Goal: Task Accomplishment & Management: Manage account settings

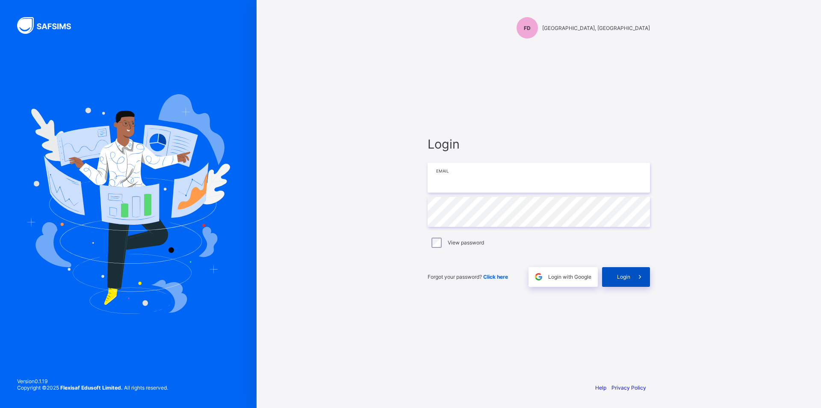
type input "**********"
click at [628, 282] on div "Login" at bounding box center [626, 277] width 48 height 20
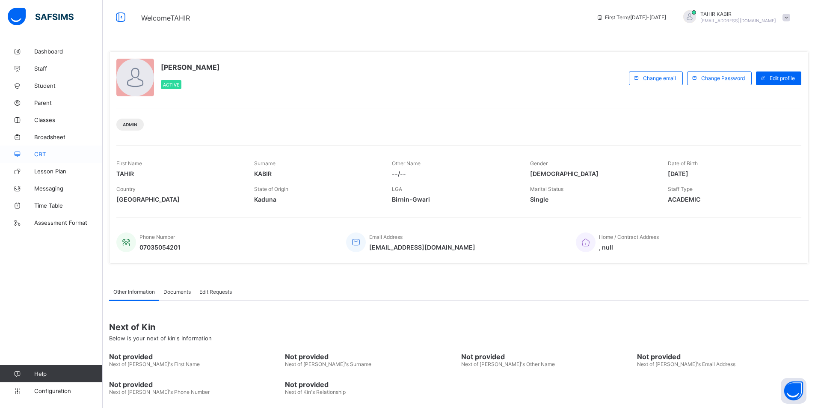
click at [33, 155] on icon at bounding box center [17, 154] width 34 height 6
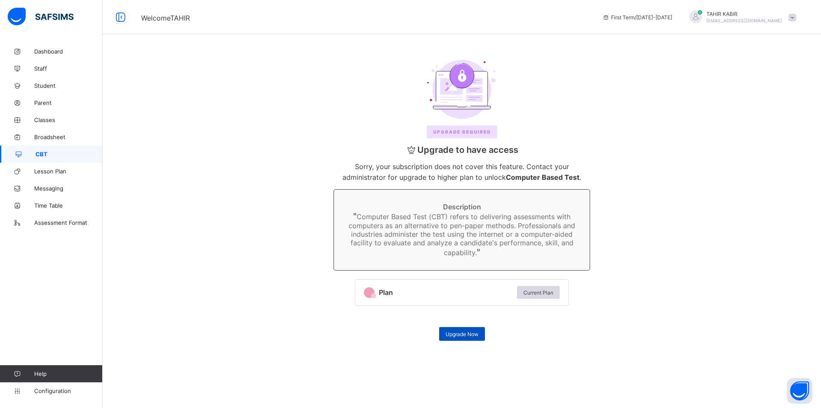
click at [450, 331] on span "Upgrade Now" at bounding box center [462, 334] width 33 height 6
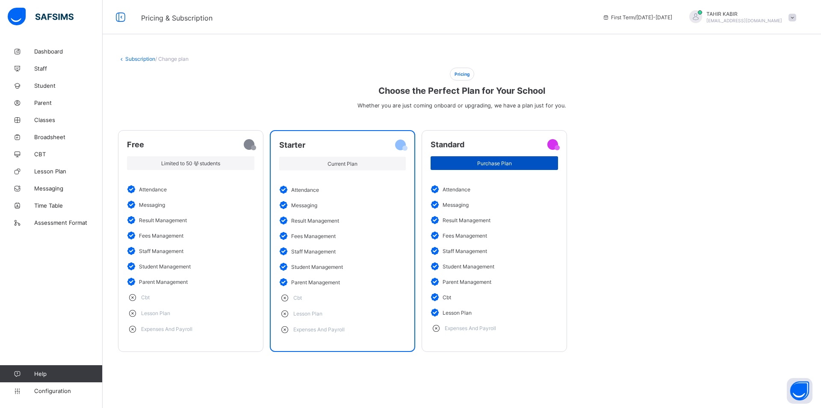
click at [474, 164] on span "Purchase Plan" at bounding box center [494, 163] width 115 height 6
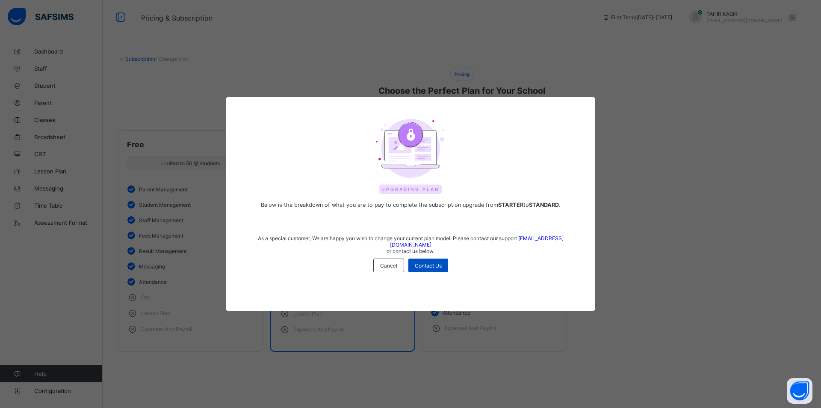
click at [424, 266] on div "Contact Us" at bounding box center [429, 265] width 40 height 14
click at [381, 262] on span "Cancel" at bounding box center [388, 265] width 17 height 6
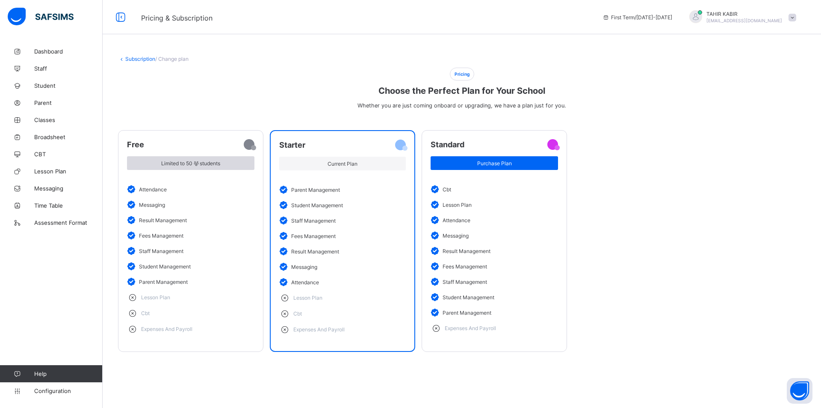
click at [166, 162] on span "Limited to 50 students" at bounding box center [190, 163] width 115 height 6
click at [166, 163] on span "Limited to 50 students" at bounding box center [190, 163] width 115 height 6
click at [47, 74] on link "Staff" at bounding box center [51, 68] width 103 height 17
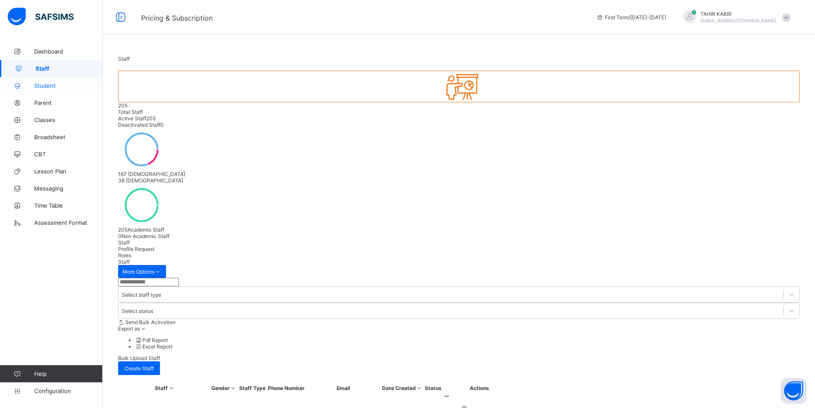
click at [57, 88] on span "Student" at bounding box center [68, 85] width 68 height 7
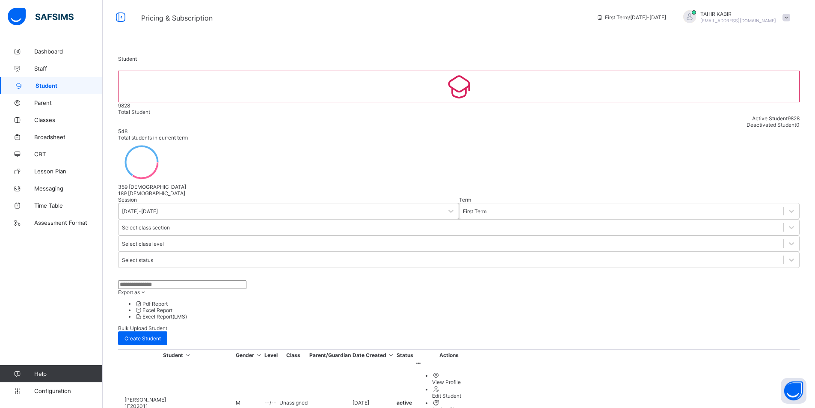
click at [443, 203] on div at bounding box center [451, 210] width 16 height 15
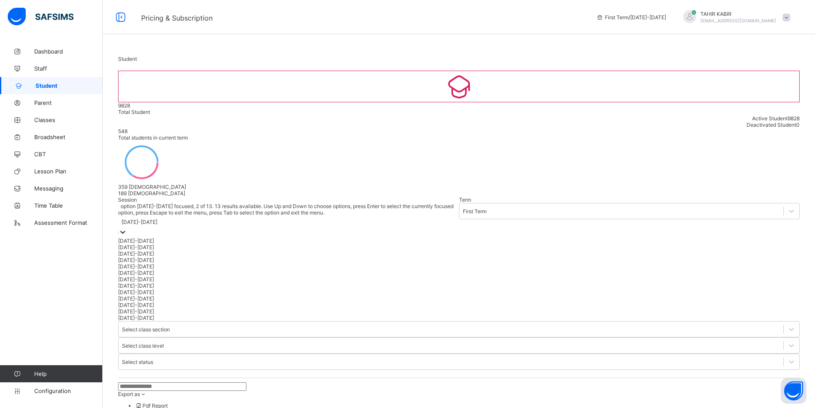
click at [151, 244] on div "[DATE]-[DATE]" at bounding box center [288, 247] width 341 height 6
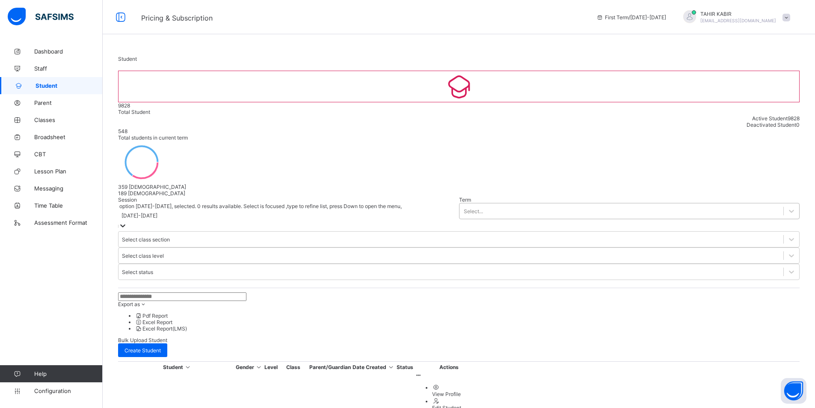
click at [459, 205] on div "Select..." at bounding box center [621, 211] width 324 height 12
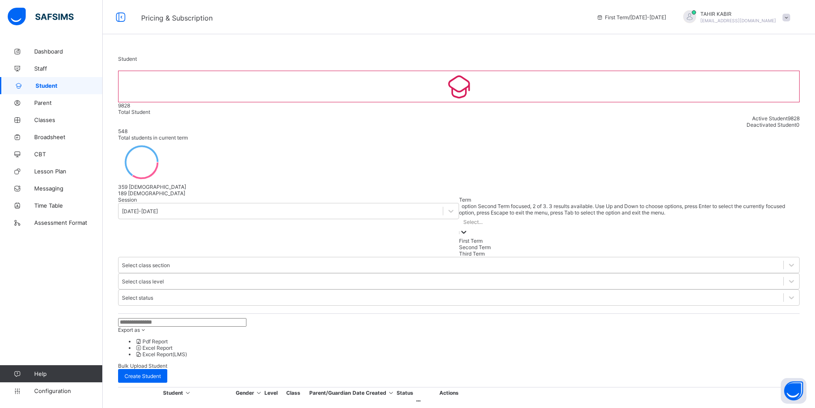
click at [459, 244] on div "Second Term" at bounding box center [629, 247] width 341 height 6
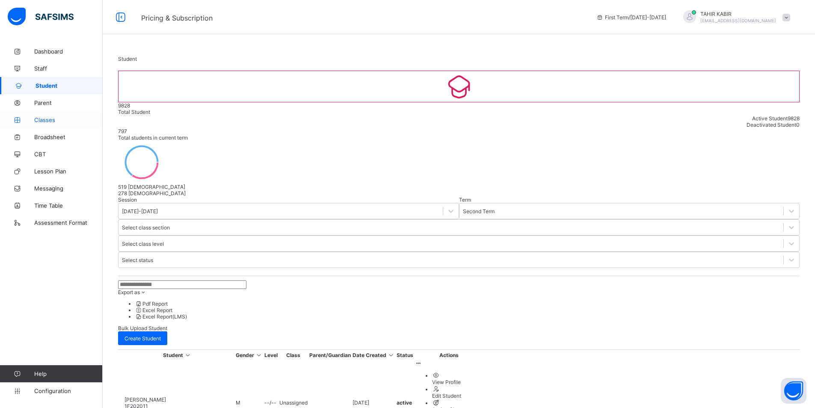
click at [47, 124] on link "Classes" at bounding box center [51, 119] width 103 height 17
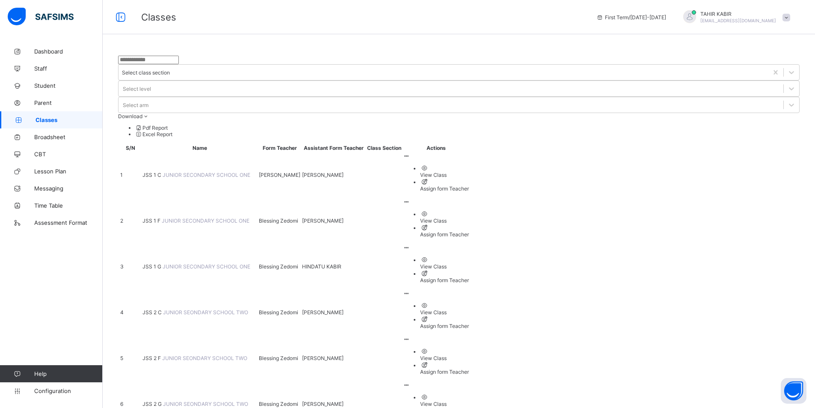
click at [172, 217] on span "JUNIOR SECONDARY SCHOOL ONE" at bounding box center [206, 220] width 88 height 6
click at [469, 210] on ul "View Class Assign form Teacher" at bounding box center [436, 223] width 66 height 27
click at [469, 231] on div "Assign form Teacher" at bounding box center [444, 234] width 49 height 6
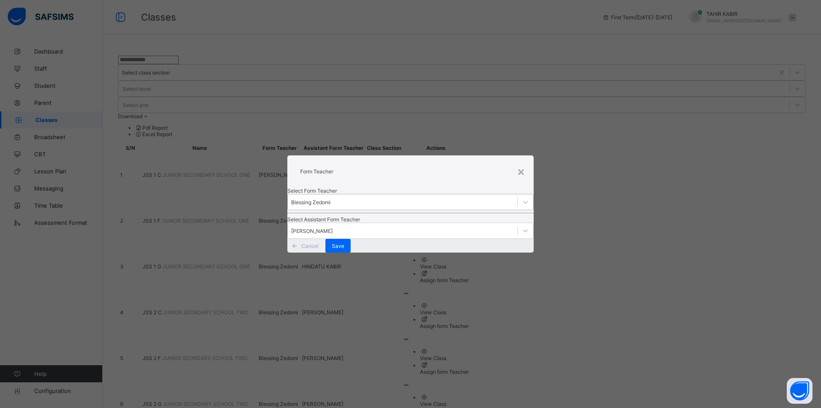
click at [331, 199] on div "Blessing Zedomi" at bounding box center [310, 202] width 39 height 6
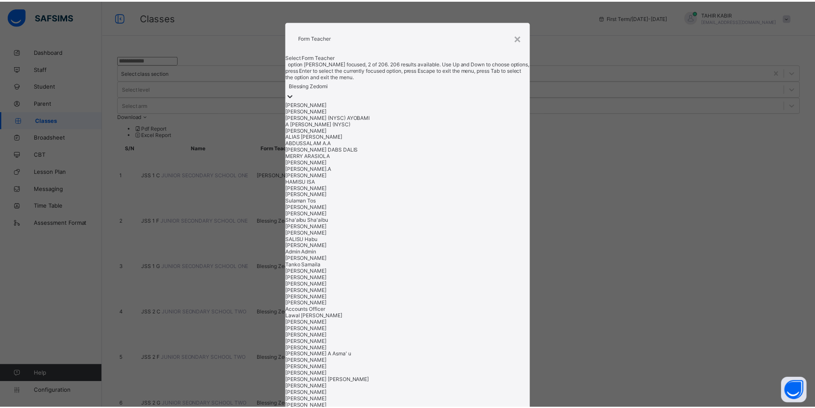
scroll to position [257, 0]
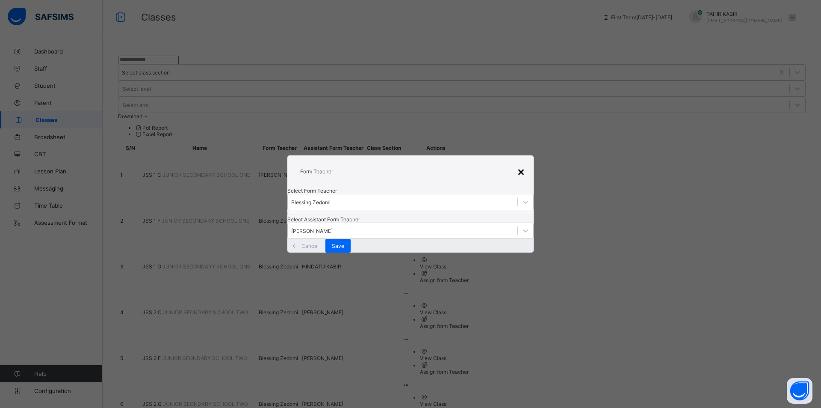
click at [518, 164] on div "×" at bounding box center [521, 171] width 8 height 15
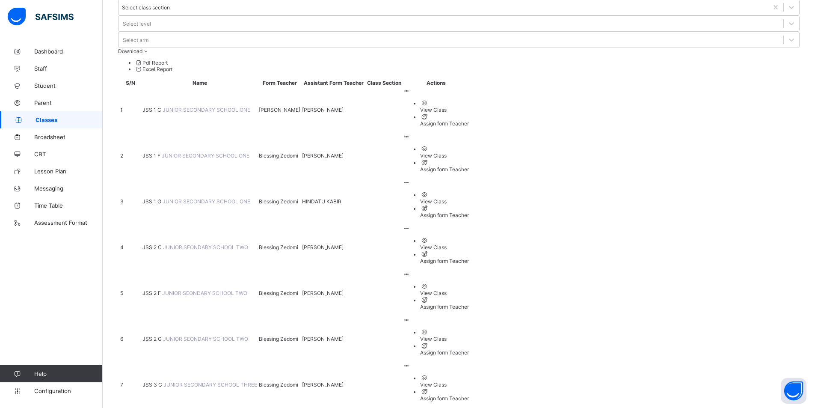
scroll to position [0, 0]
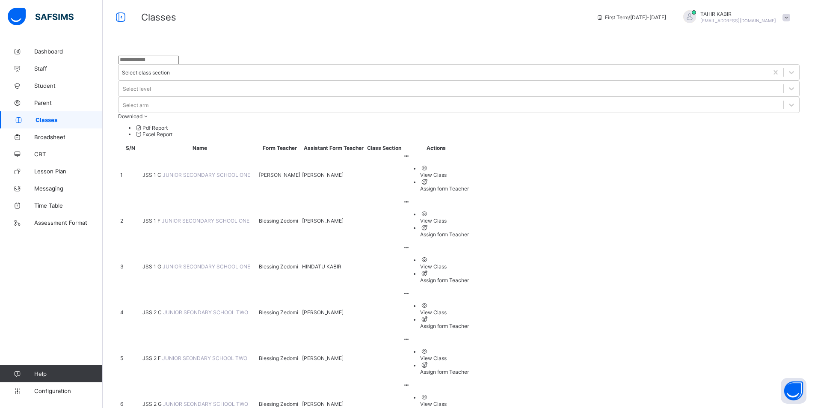
click at [163, 172] on span "JSS 1 C" at bounding box center [152, 175] width 20 height 6
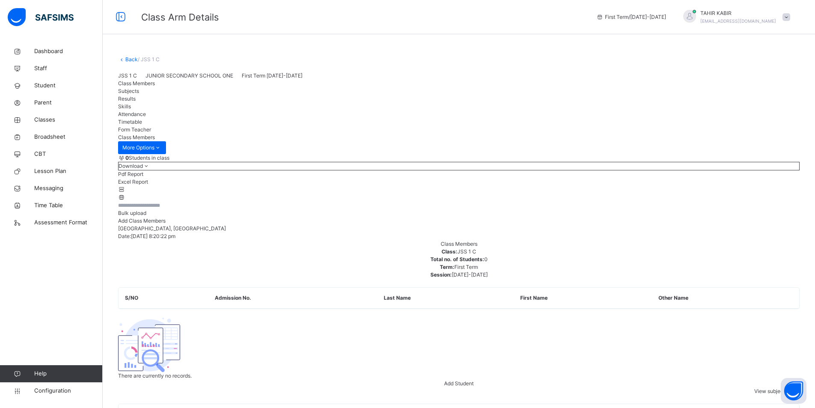
click at [143, 169] on span "Download" at bounding box center [131, 166] width 24 height 6
click at [739, 178] on li "Pdf Report" at bounding box center [459, 174] width 682 height 8
click at [738, 178] on li "Pdf Report" at bounding box center [459, 174] width 682 height 8
click at [143, 169] on span "Download" at bounding box center [131, 166] width 24 height 6
click at [732, 186] on li "Excel Report" at bounding box center [459, 182] width 682 height 8
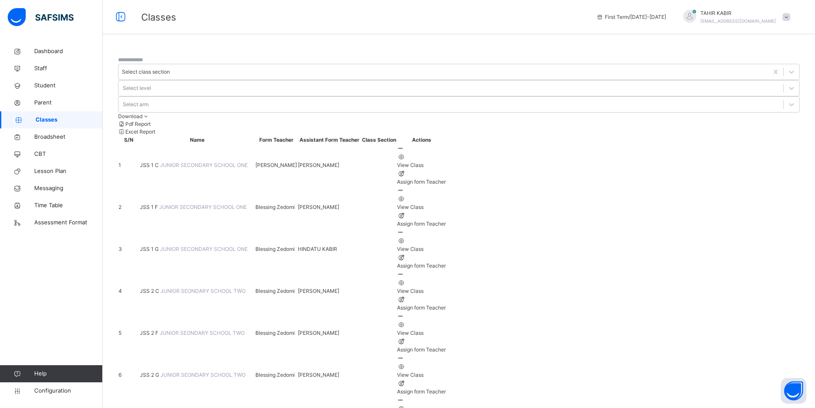
click at [446, 278] on ul "View Class Assign form Teacher" at bounding box center [421, 294] width 49 height 33
click at [160, 287] on span "JSS 2 C" at bounding box center [150, 290] width 21 height 6
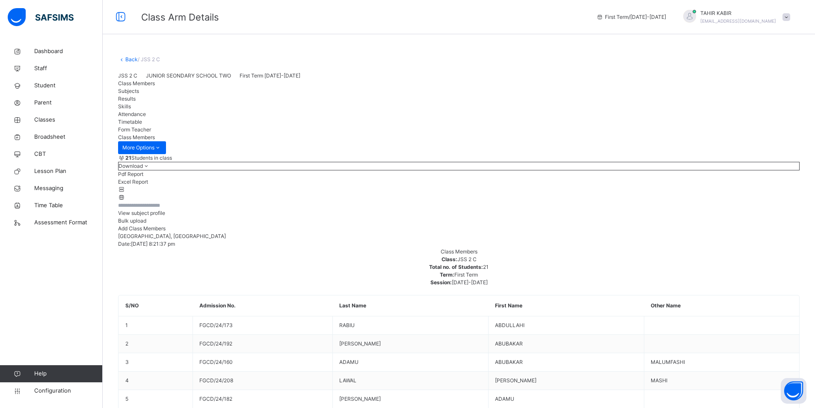
click at [763, 232] on div "Add Class Members" at bounding box center [459, 229] width 682 height 8
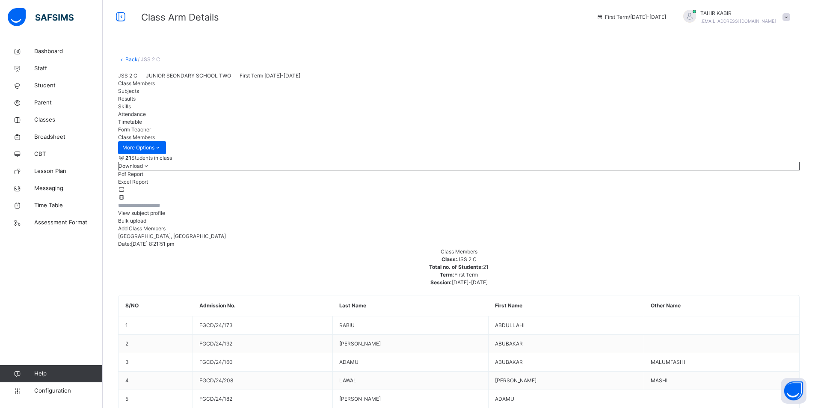
click at [751, 178] on li "Pdf Report" at bounding box center [459, 174] width 682 height 8
click at [143, 169] on span "Download" at bounding box center [131, 166] width 24 height 6
click at [736, 186] on li "Excel Report" at bounding box center [459, 182] width 682 height 8
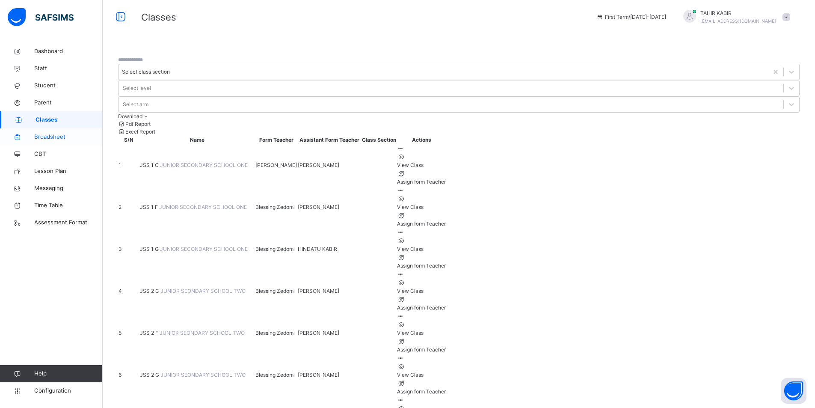
click at [72, 131] on link "Broadsheet" at bounding box center [51, 136] width 103 height 17
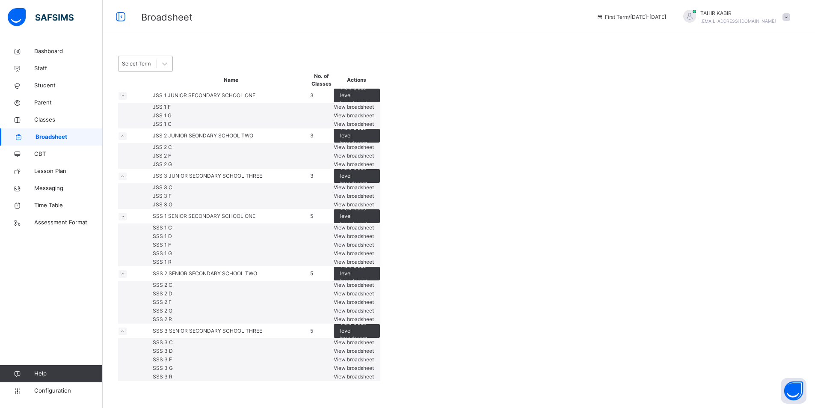
click at [157, 69] on div "Select Term" at bounding box center [138, 63] width 38 height 13
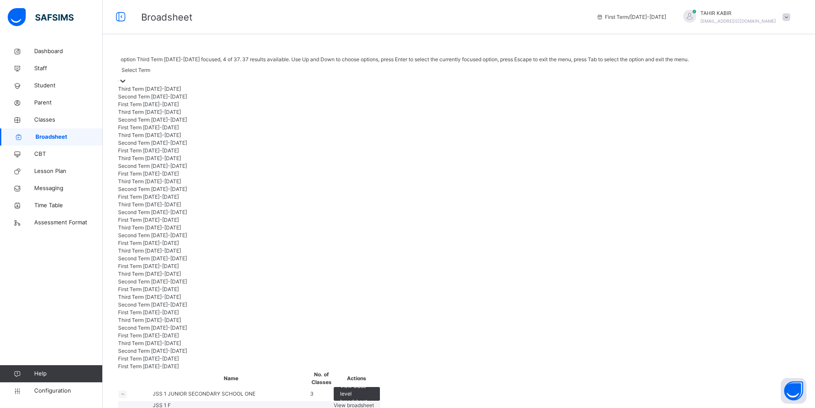
click at [160, 116] on div "Third Term [DATE]-[DATE]" at bounding box center [403, 112] width 571 height 8
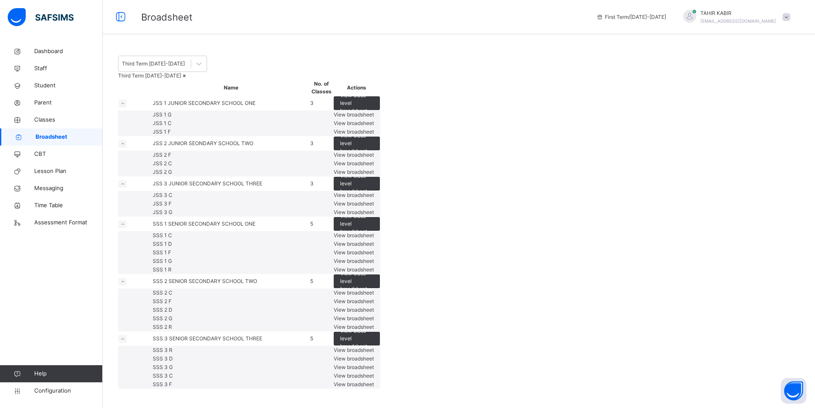
click at [183, 168] on td "JSS 2 C" at bounding box center [230, 163] width 157 height 9
click at [184, 168] on td "JSS 2 C" at bounding box center [230, 163] width 157 height 9
click at [374, 166] on span "View broadsheet" at bounding box center [354, 163] width 40 height 6
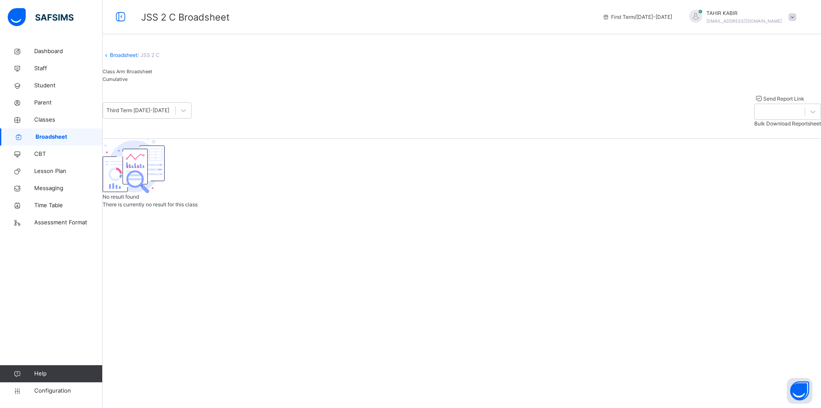
click at [158, 75] on div "Class Arm Broadsheet" at bounding box center [462, 72] width 719 height 8
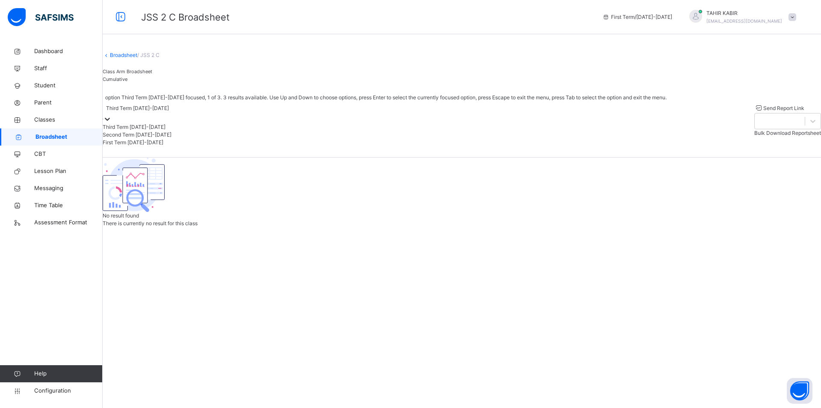
click at [157, 112] on div "Third Term [DATE]-[DATE]" at bounding box center [137, 108] width 63 height 8
click at [152, 131] on div "Third Term [DATE]-[DATE]" at bounding box center [385, 127] width 564 height 8
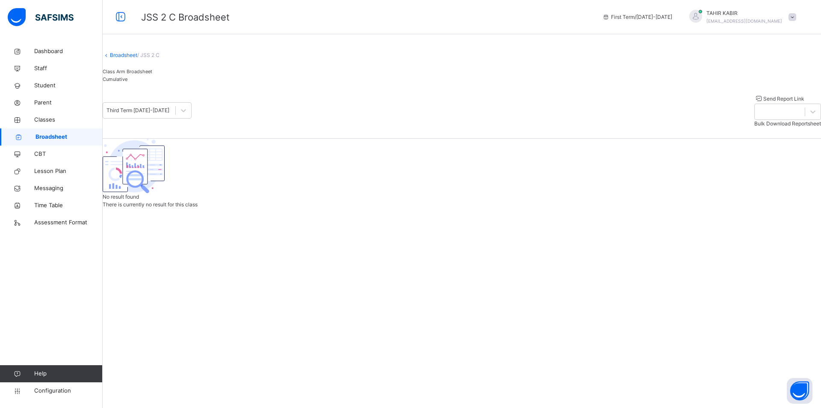
click at [177, 83] on div "Cumulative" at bounding box center [462, 79] width 719 height 8
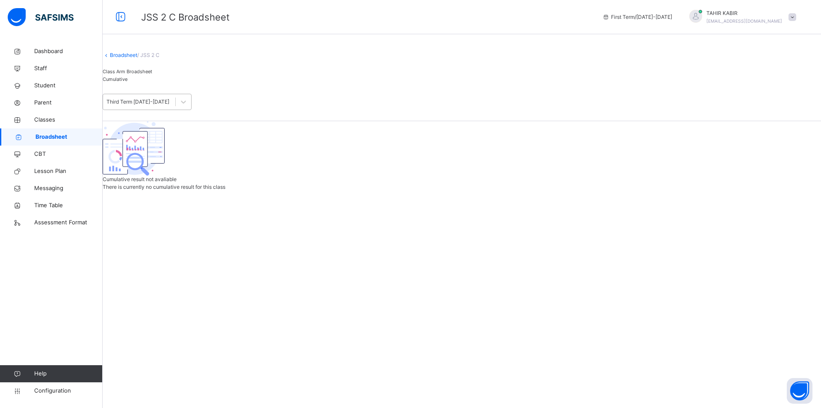
click at [175, 109] on div "Third Term [DATE]-[DATE]" at bounding box center [139, 101] width 72 height 13
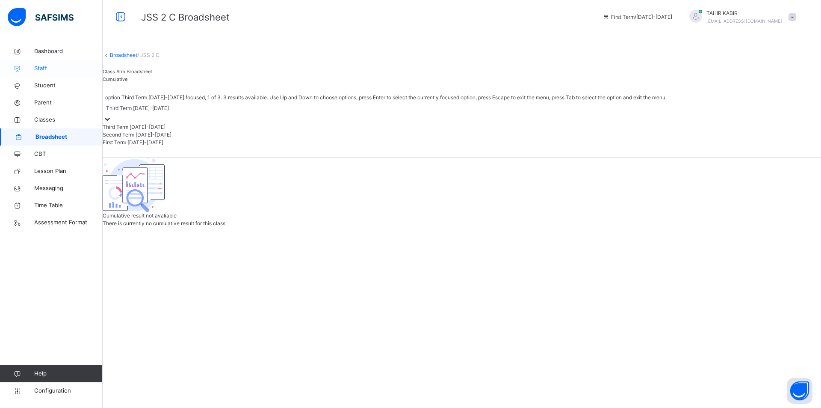
drag, startPoint x: 175, startPoint y: 149, endPoint x: 98, endPoint y: 65, distance: 114.4
click at [175, 131] on div "Third Term [DATE]-[DATE]" at bounding box center [385, 127] width 564 height 8
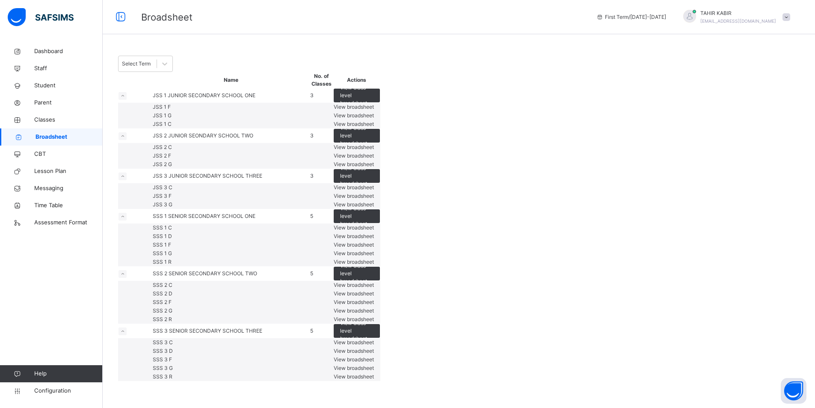
click at [206, 139] on span "JUNIOR SEONDARY SCHOOL TWO" at bounding box center [210, 135] width 85 height 6
click at [373, 147] on span "View class level broadsheet" at bounding box center [356, 135] width 33 height 23
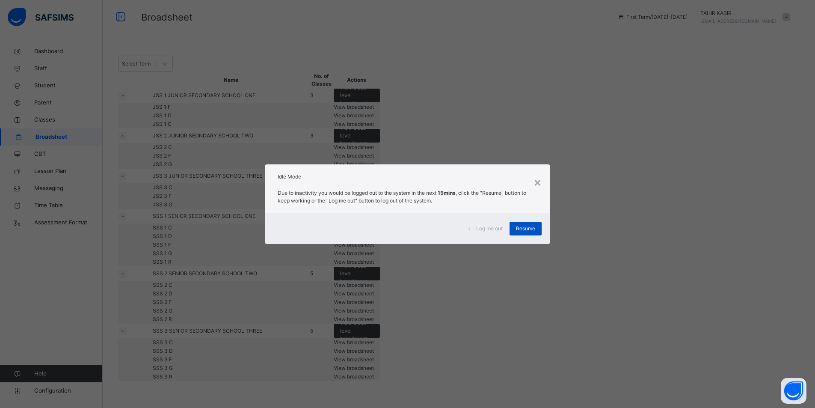
click at [528, 224] on div "Resume" at bounding box center [526, 229] width 32 height 14
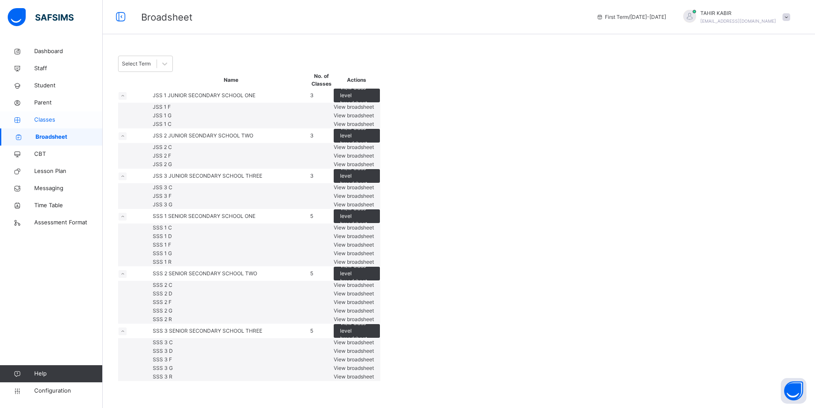
click at [47, 113] on link "Classes" at bounding box center [51, 119] width 103 height 17
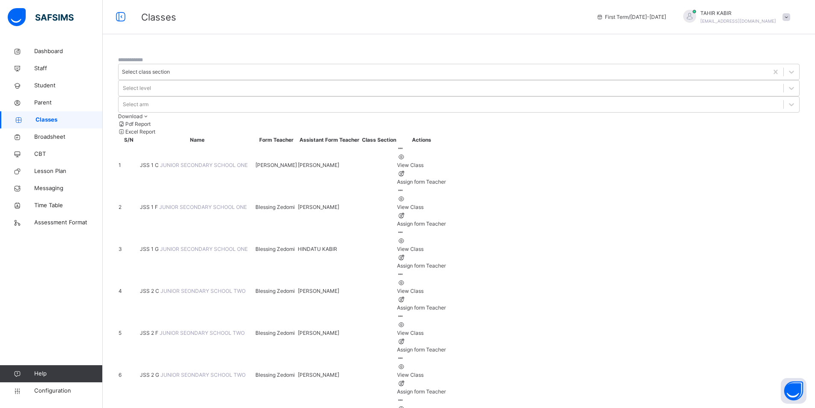
click at [182, 246] on span "JUNIOR SECONDARY SCHOOL ONE" at bounding box center [204, 249] width 88 height 6
click at [255, 228] on td "JSS 1 G JUNIOR SECONDARY SCHOOL ONE" at bounding box center [197, 249] width 116 height 42
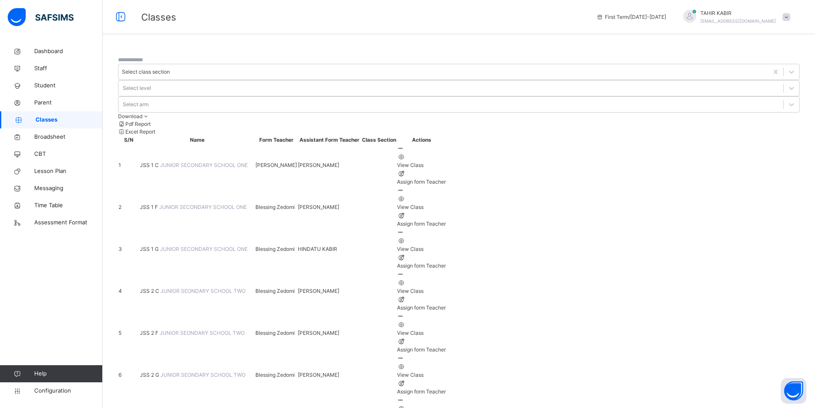
click at [252, 228] on td "JSS 1 G JUNIOR SECONDARY SCHOOL ONE" at bounding box center [197, 249] width 116 height 42
click at [404, 229] on icon at bounding box center [400, 232] width 7 height 6
click at [446, 245] on div "View Class" at bounding box center [421, 249] width 49 height 8
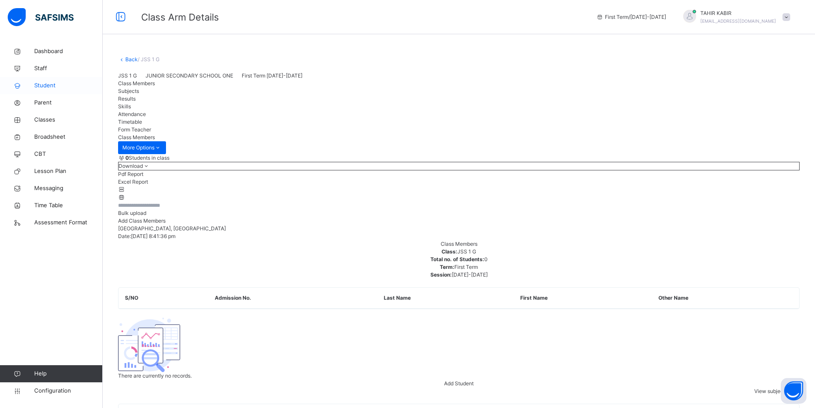
scroll to position [42, 0]
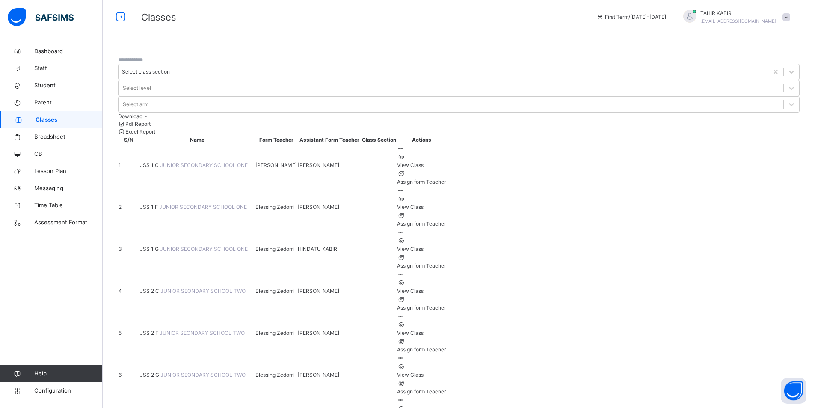
click at [185, 287] on span "JUNIOR SEONDARY SCHOOL TWO" at bounding box center [202, 290] width 85 height 6
click at [195, 287] on span "JUNIOR SEONDARY SCHOOL TWO" at bounding box center [202, 290] width 85 height 6
click at [404, 271] on icon at bounding box center [400, 274] width 7 height 6
click at [446, 278] on li "View Class" at bounding box center [421, 286] width 49 height 17
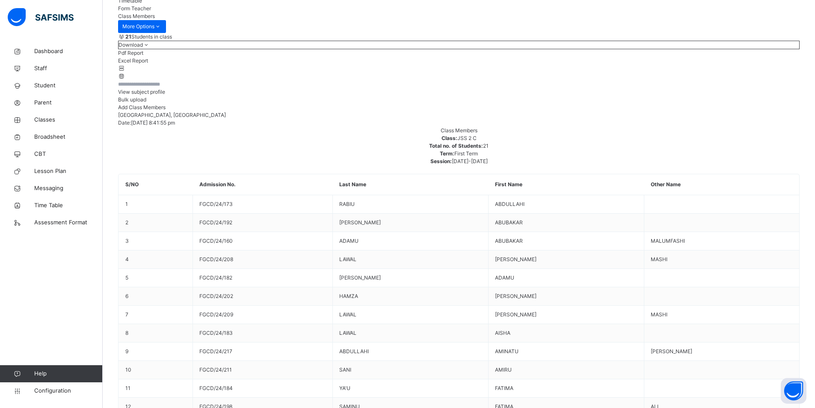
scroll to position [128, 0]
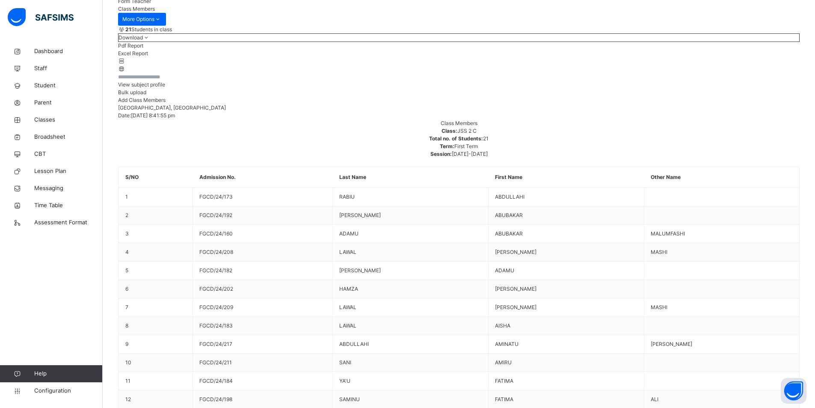
click at [161, 81] on input "text" at bounding box center [143, 77] width 51 height 8
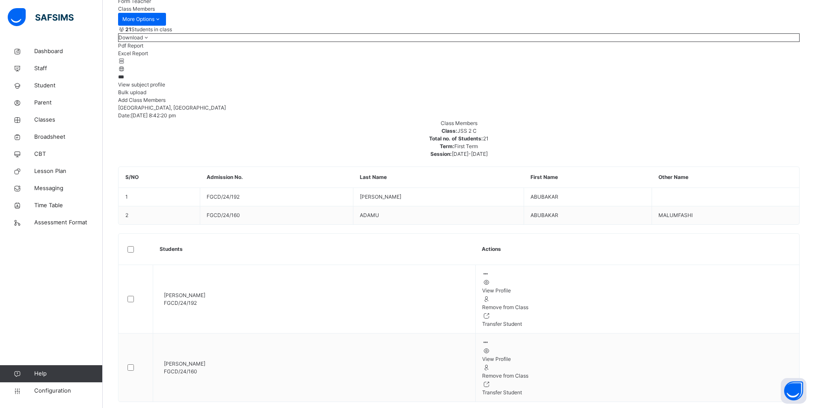
scroll to position [0, 0]
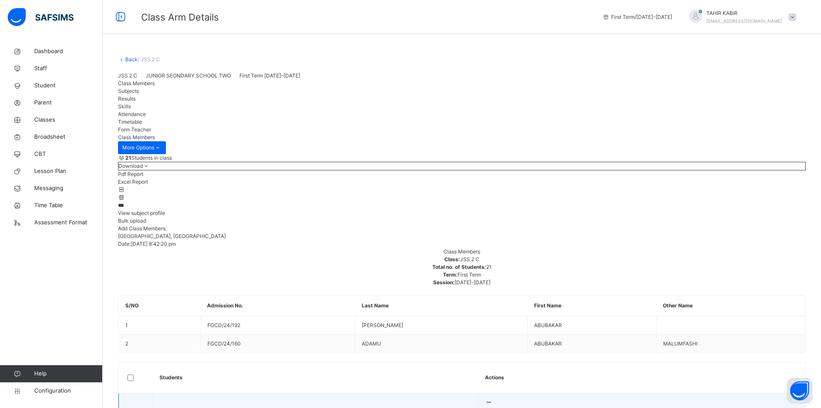
type input "***"
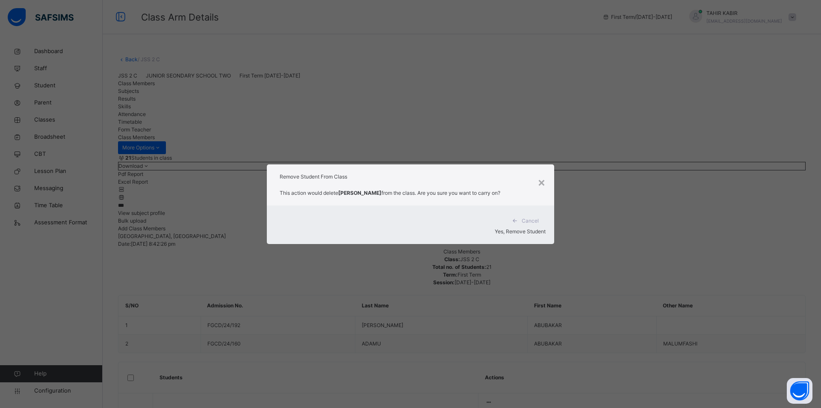
click at [497, 230] on span "Yes, Remove Student" at bounding box center [520, 231] width 51 height 6
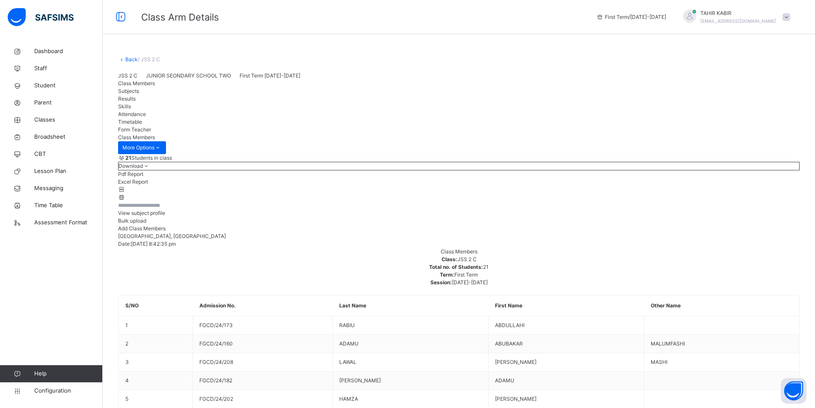
click at [169, 209] on input "text" at bounding box center [143, 205] width 51 height 8
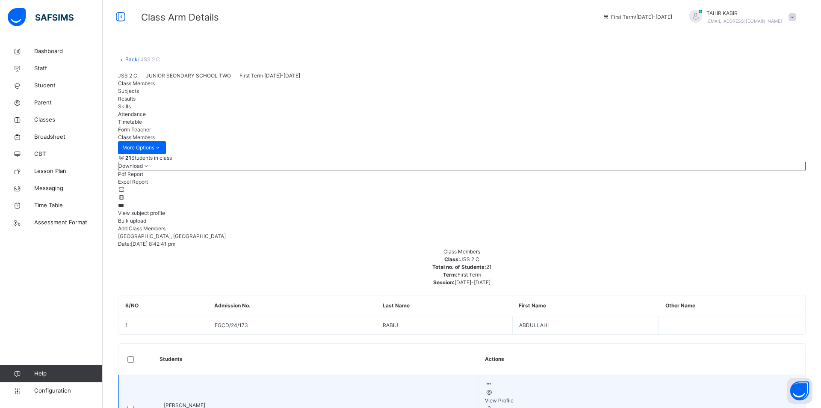
type input "***"
click at [617, 380] on div at bounding box center [642, 384] width 314 height 8
click at [579, 404] on li "Remove from Class" at bounding box center [642, 412] width 314 height 17
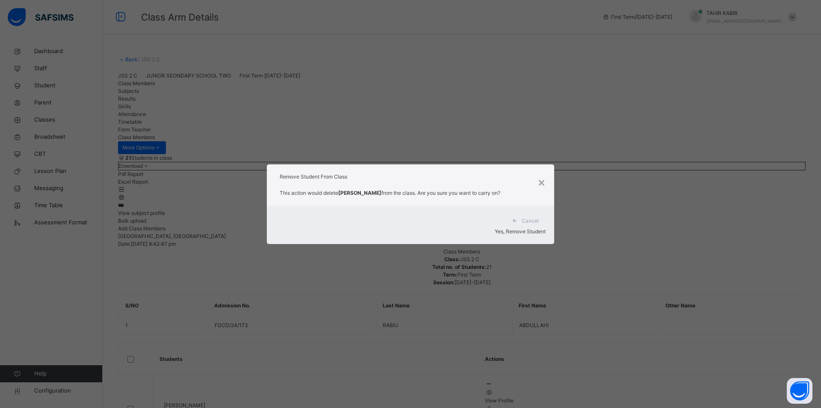
click at [519, 228] on div "Yes, Remove Student" at bounding box center [411, 232] width 270 height 8
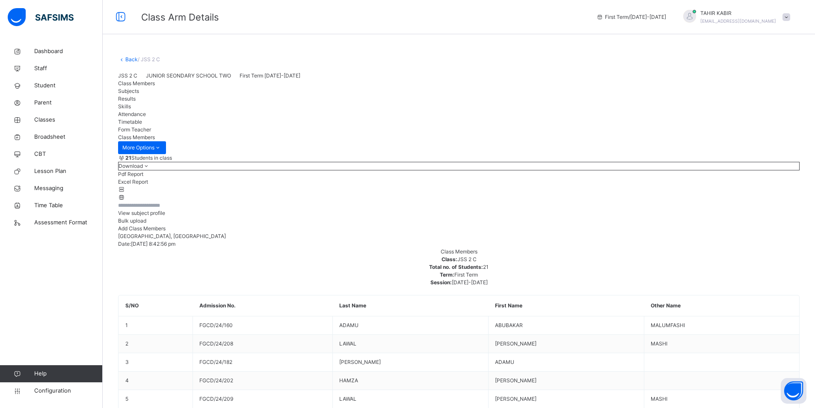
click at [169, 209] on input "text" at bounding box center [143, 205] width 51 height 8
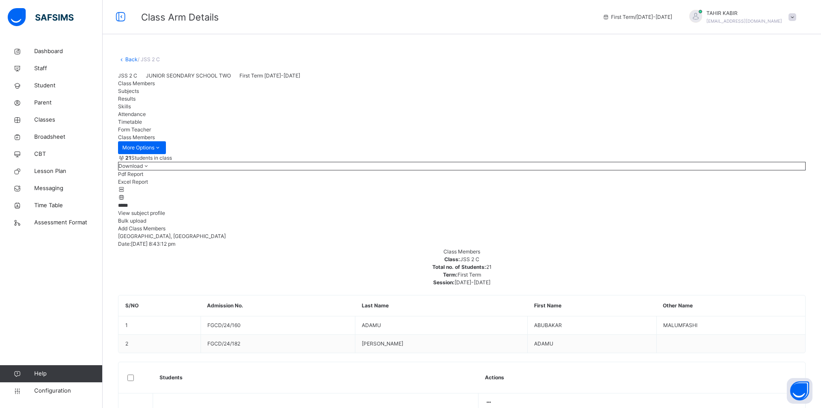
type input "*****"
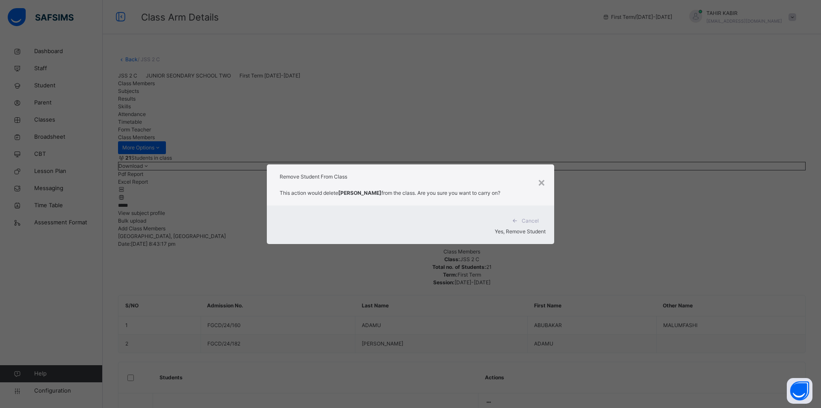
click at [495, 228] on span "Yes, Remove Student" at bounding box center [520, 231] width 51 height 6
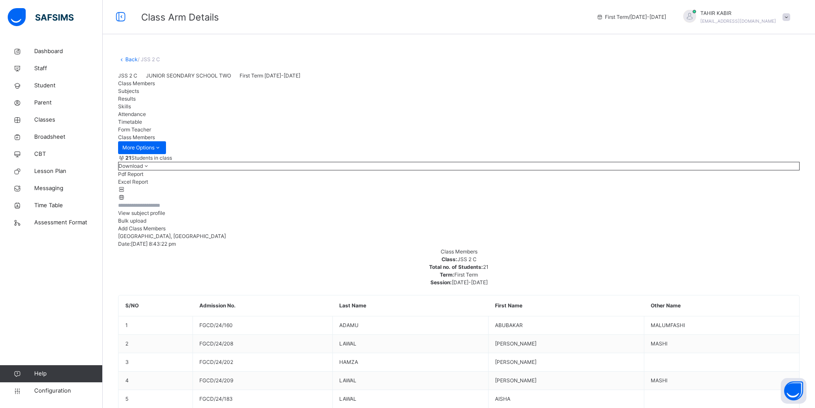
click at [169, 209] on input "text" at bounding box center [143, 205] width 51 height 8
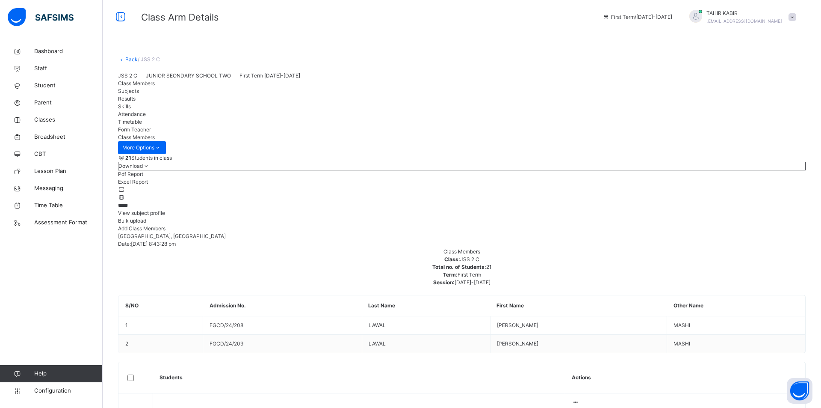
type input "*****"
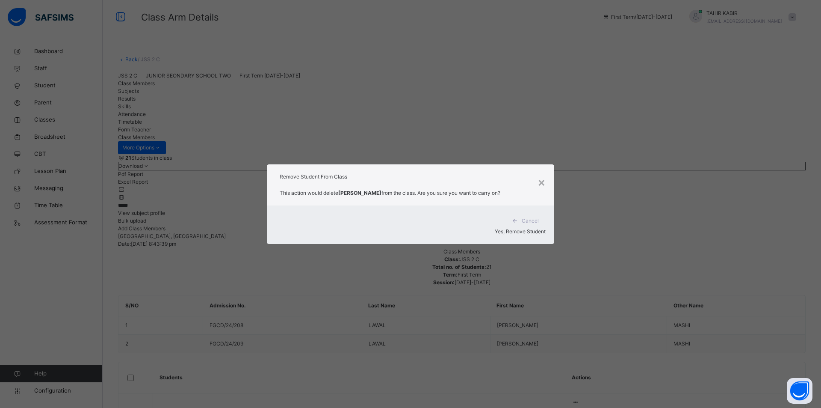
click at [513, 231] on span "Yes, Remove Student" at bounding box center [520, 231] width 51 height 6
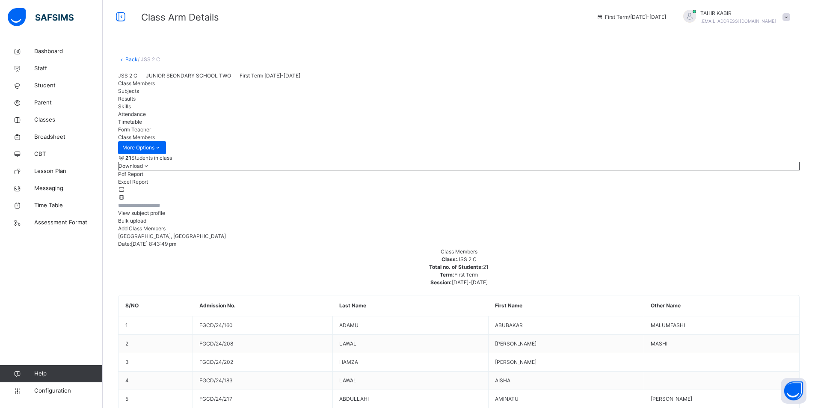
click at [169, 209] on input "text" at bounding box center [143, 205] width 51 height 8
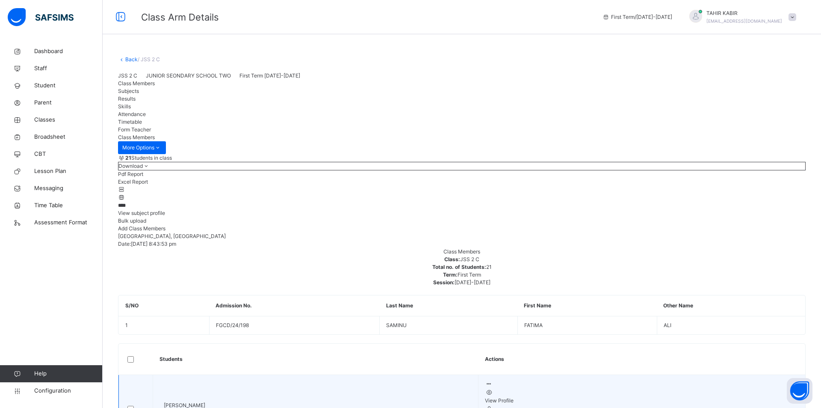
type input "****"
click at [623, 388] on ul "View Profile Remove from Class Transfer Student" at bounding box center [642, 413] width 314 height 50
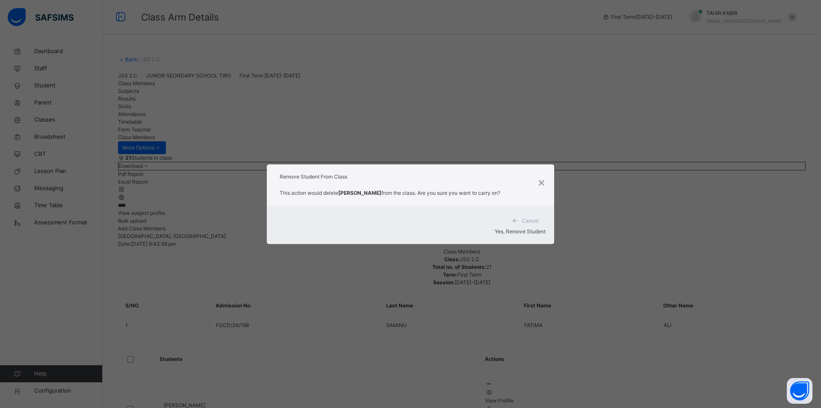
click at [510, 228] on div "Yes, Remove Student" at bounding box center [411, 232] width 270 height 8
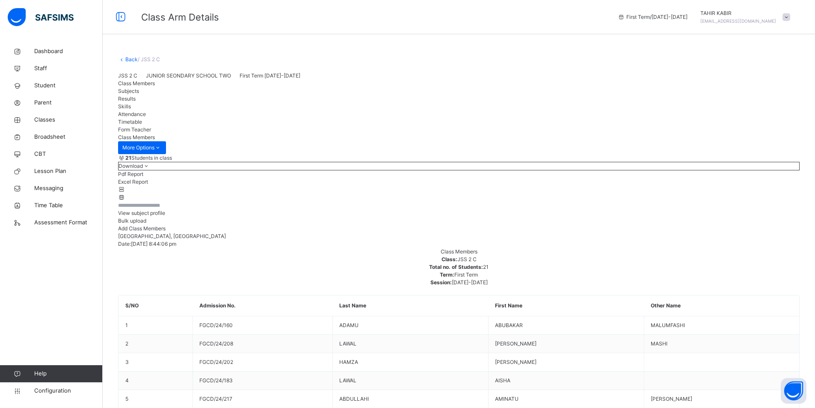
click at [169, 209] on input "text" at bounding box center [143, 205] width 51 height 8
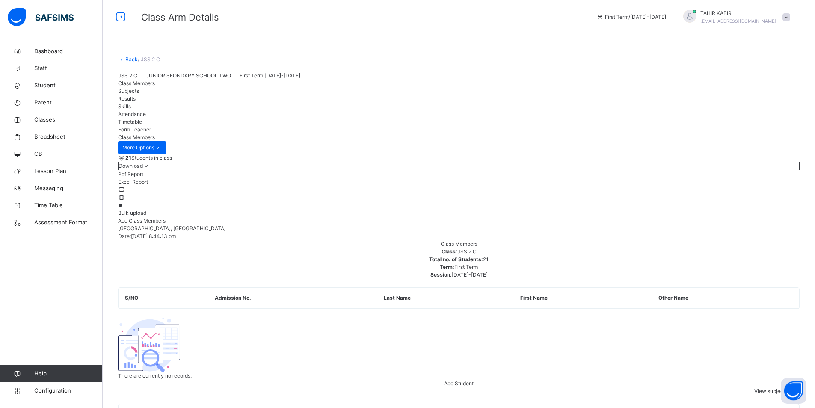
type input "*"
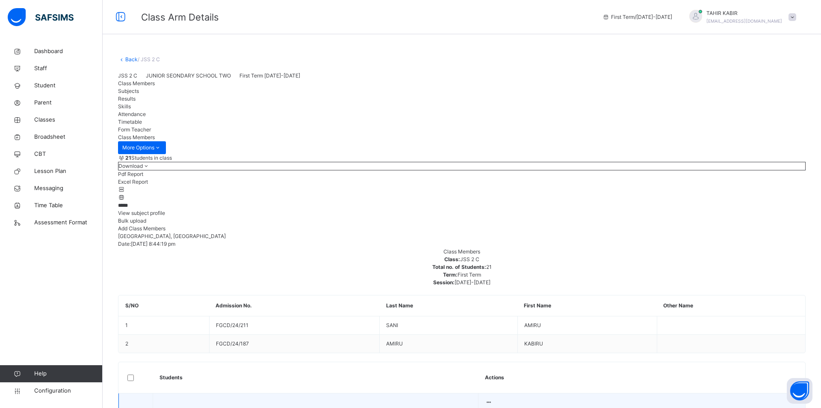
type input "*****"
click at [492, 399] on icon at bounding box center [488, 402] width 7 height 6
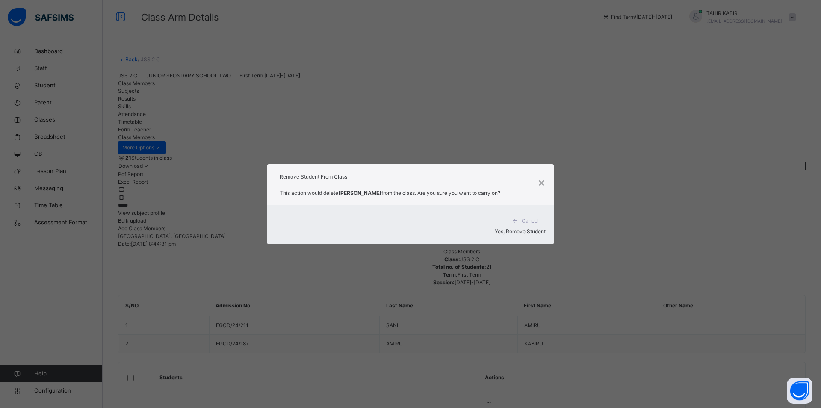
click at [514, 231] on span "Yes, Remove Student" at bounding box center [520, 231] width 51 height 6
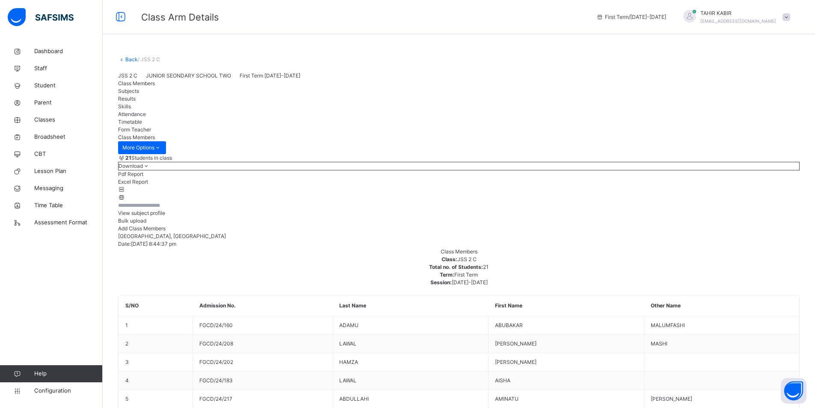
click at [169, 209] on input "text" at bounding box center [143, 205] width 51 height 8
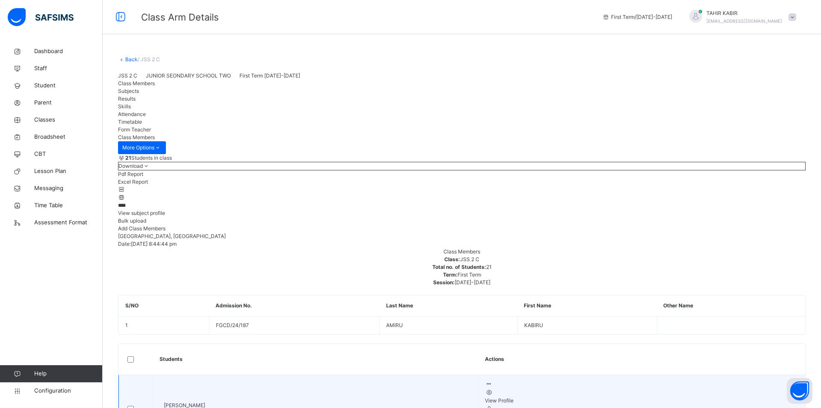
type input "****"
click at [594, 380] on div at bounding box center [642, 384] width 314 height 8
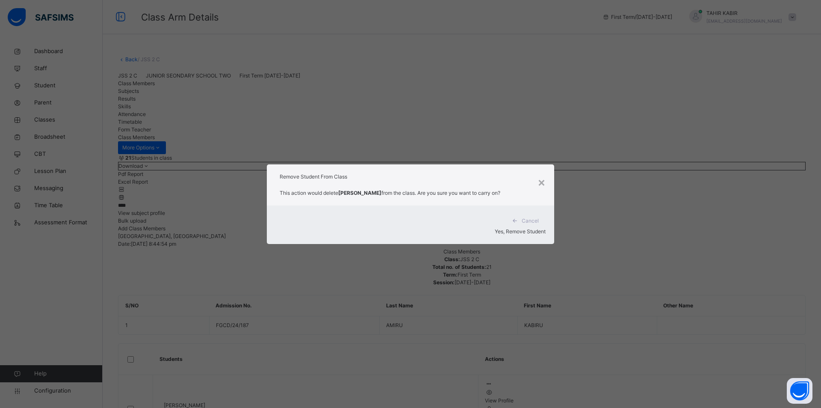
click at [494, 228] on div "Yes, Remove Student" at bounding box center [411, 232] width 270 height 8
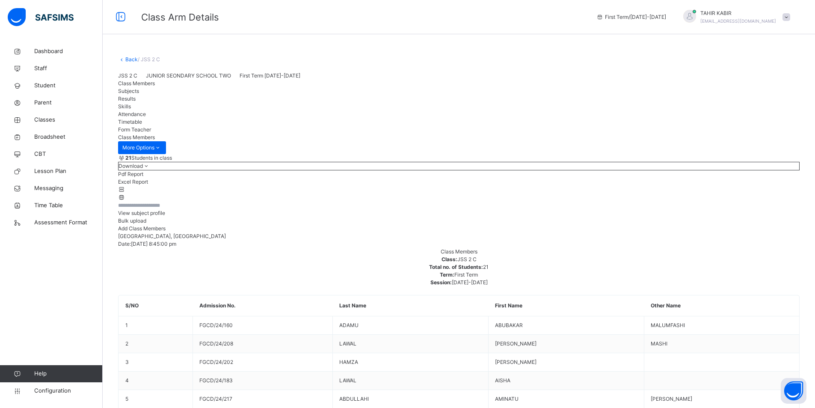
click at [151, 209] on input "text" at bounding box center [143, 205] width 51 height 8
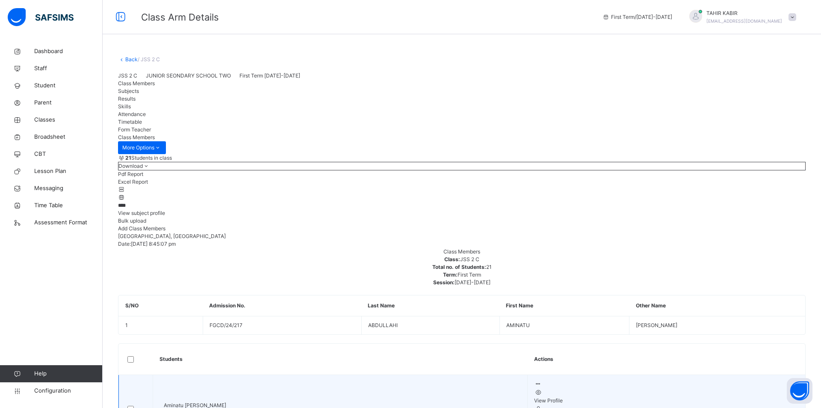
type input "****"
click at [542, 380] on icon at bounding box center [537, 383] width 7 height 6
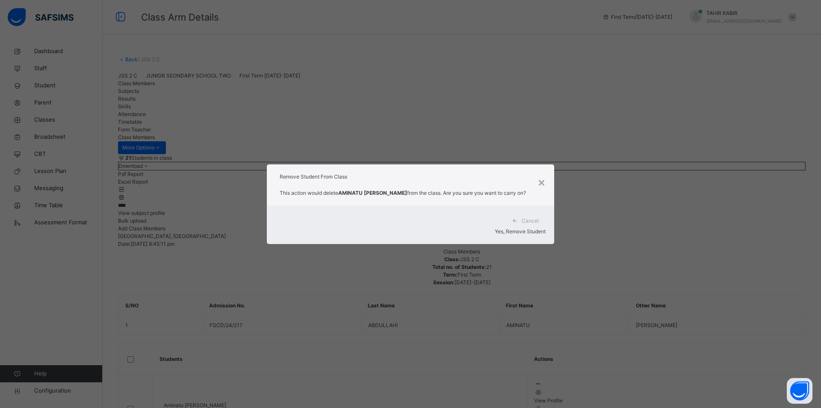
click at [541, 229] on div "Yes, Remove Student" at bounding box center [411, 232] width 270 height 8
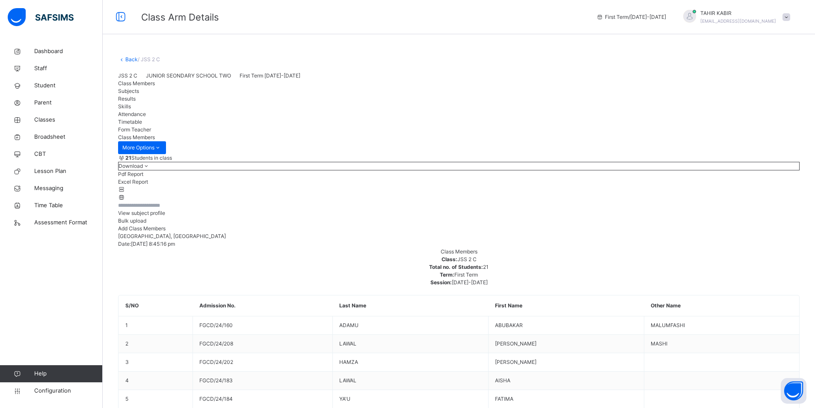
click at [169, 209] on input "text" at bounding box center [143, 205] width 51 height 8
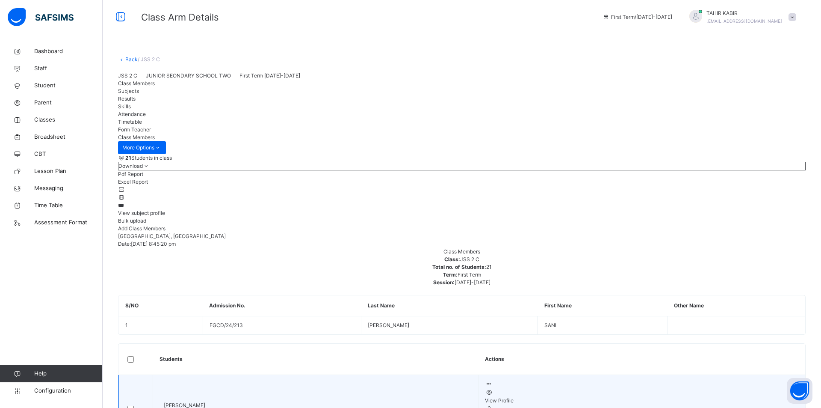
type input "***"
click at [492, 380] on icon at bounding box center [488, 383] width 7 height 6
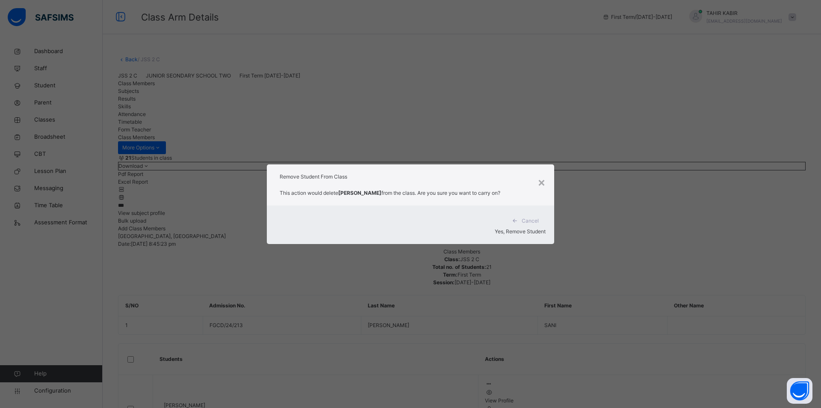
click at [495, 228] on span "Yes, Remove Student" at bounding box center [520, 231] width 51 height 6
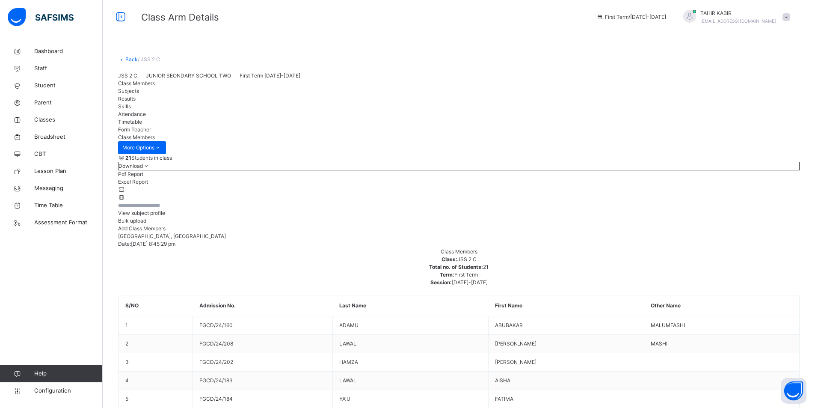
click at [169, 209] on input "text" at bounding box center [143, 205] width 51 height 8
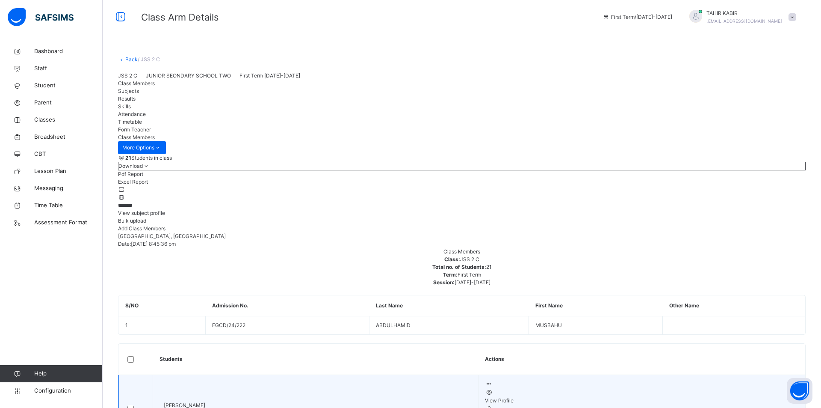
type input "*******"
click at [634, 388] on ul "View Profile Remove from Class Transfer Student" at bounding box center [642, 413] width 314 height 50
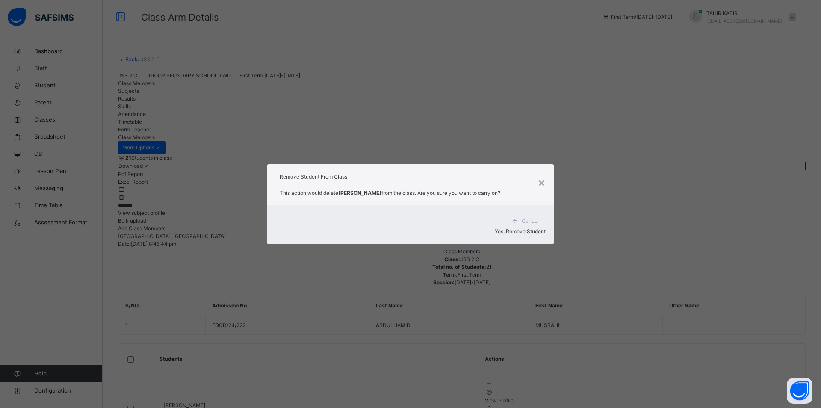
click at [501, 228] on span "Yes, Remove Student" at bounding box center [520, 231] width 51 height 6
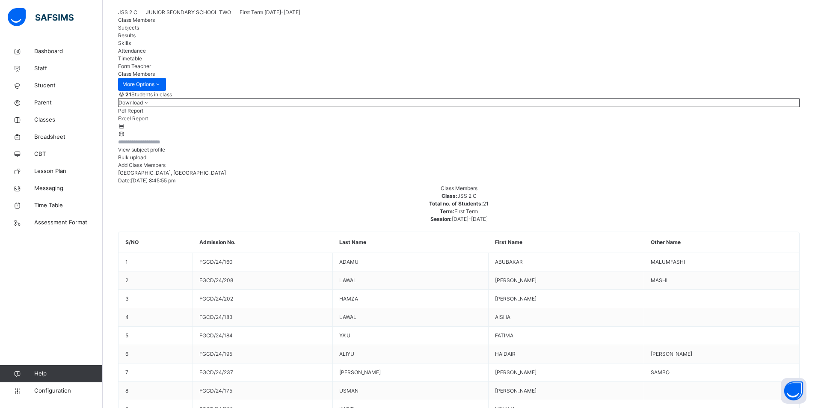
scroll to position [86, 0]
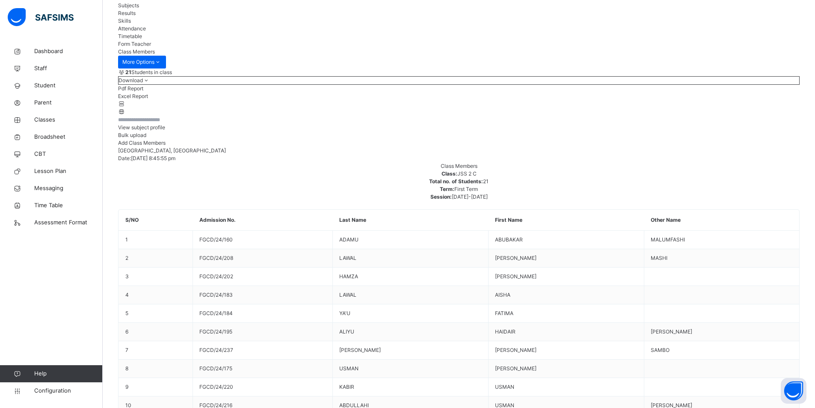
click at [145, 124] on input "text" at bounding box center [143, 120] width 51 height 8
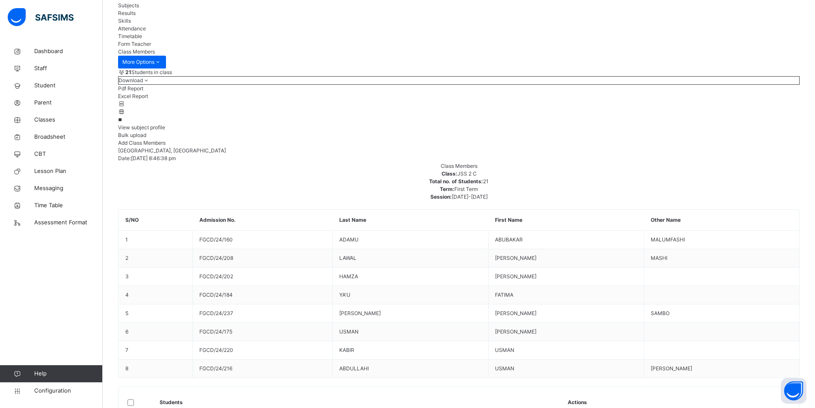
scroll to position [0, 0]
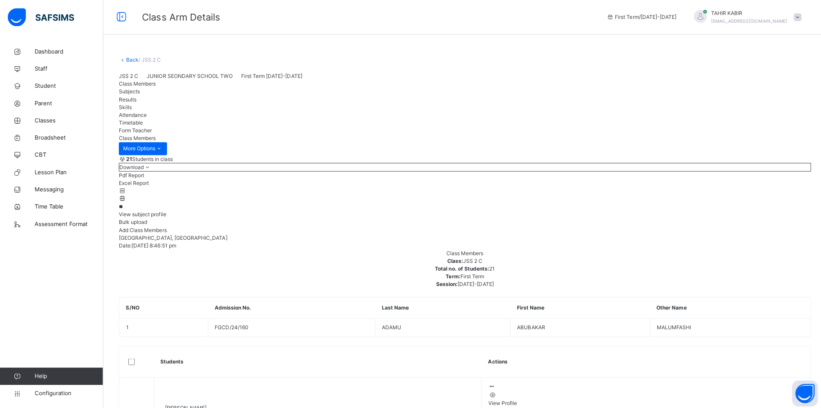
type input "*"
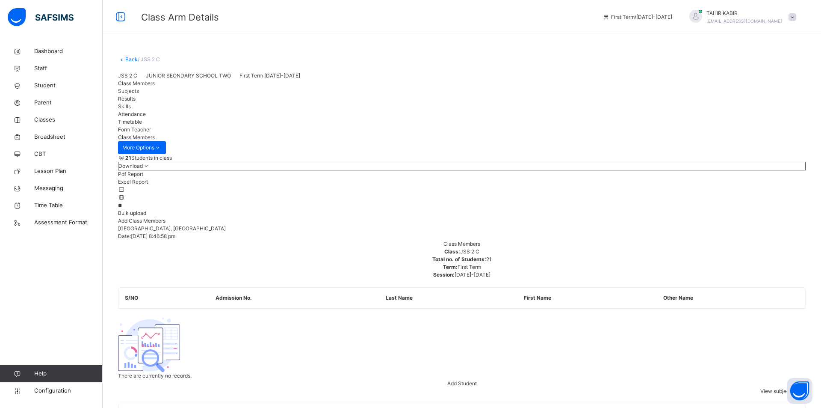
type input "*"
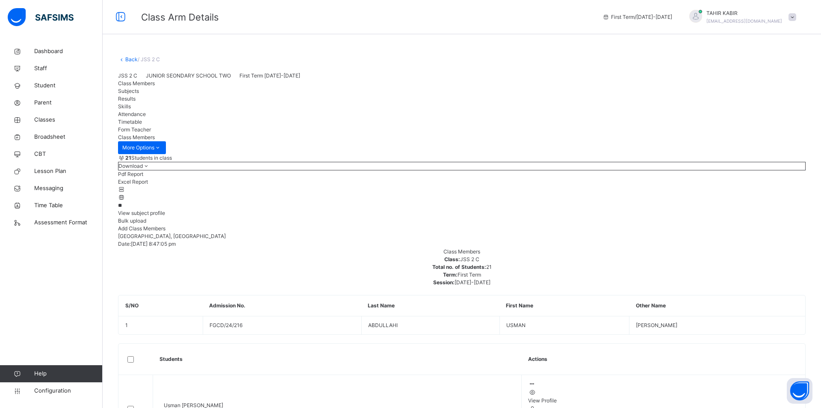
type input "*"
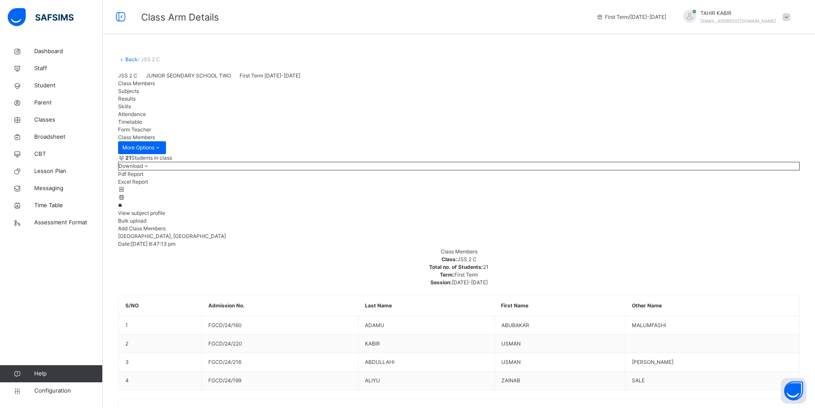
type input "*"
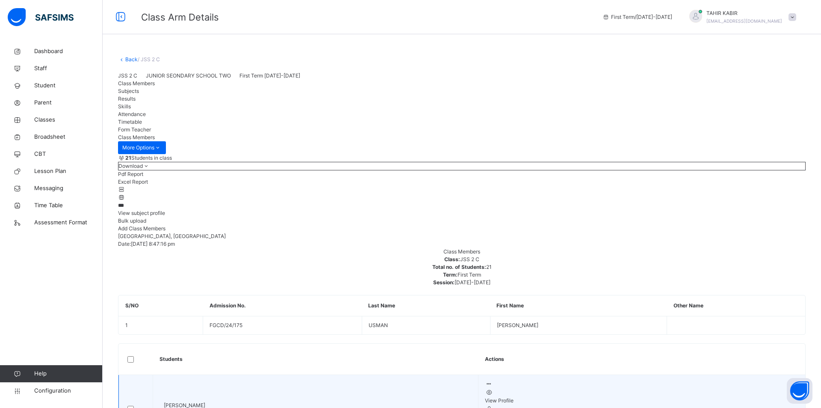
type input "***"
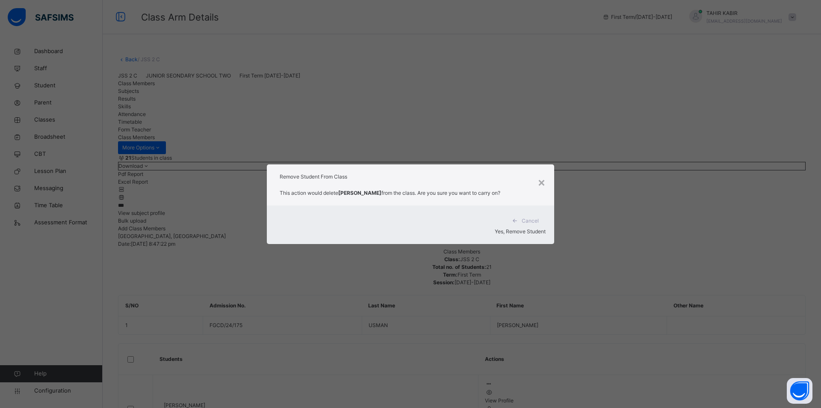
click at [497, 231] on span "Yes, Remove Student" at bounding box center [520, 231] width 51 height 6
click at [499, 230] on div "Yes, Remove Student" at bounding box center [411, 232] width 270 height 8
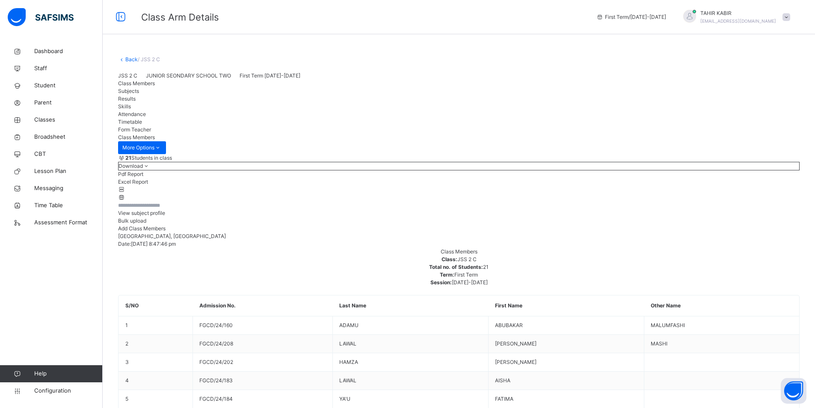
click at [166, 209] on input "text" at bounding box center [143, 205] width 51 height 8
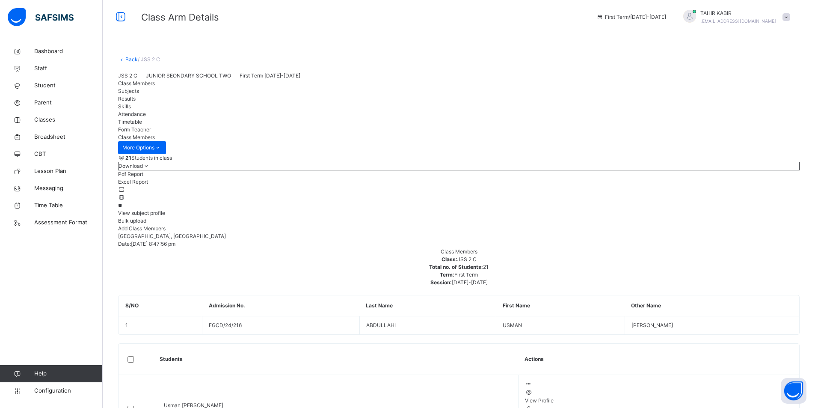
type input "*"
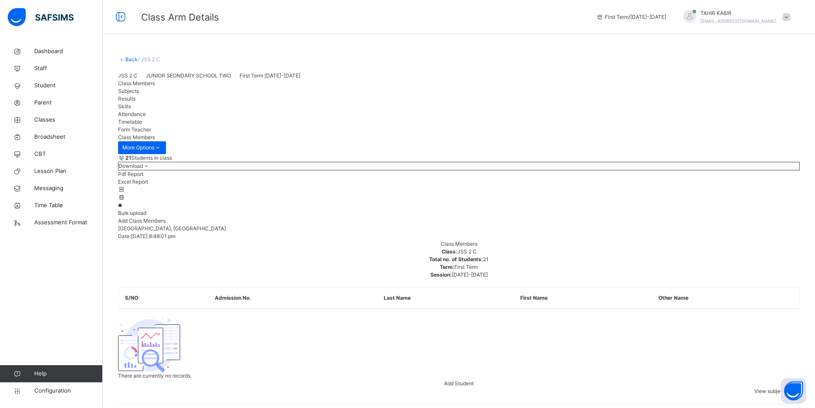
type input "*"
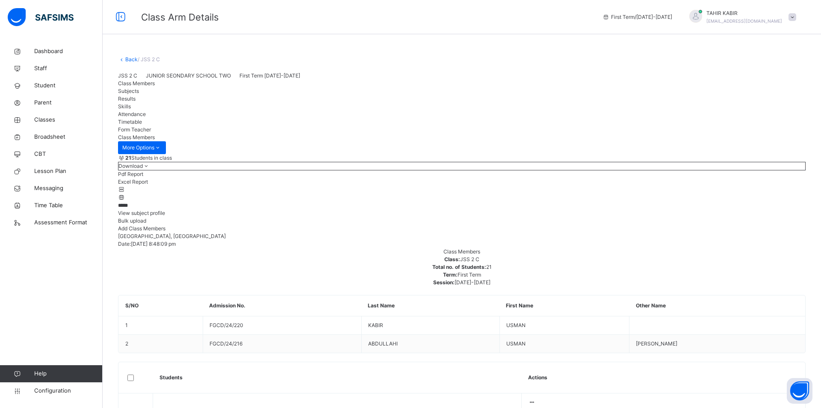
type input "*****"
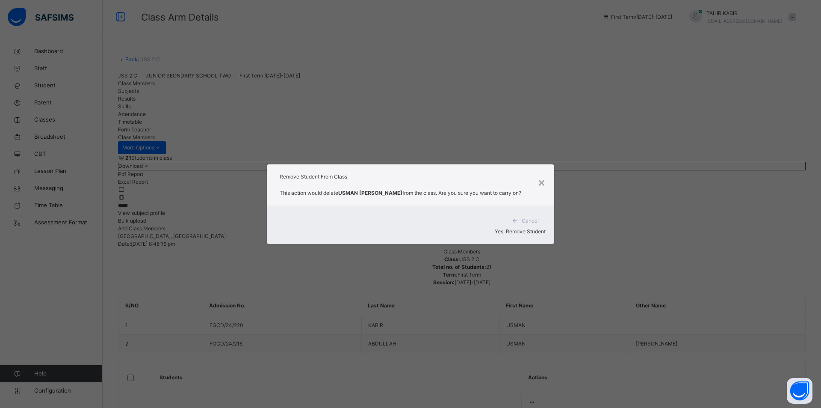
click at [495, 228] on span "Yes, Remove Student" at bounding box center [520, 231] width 51 height 6
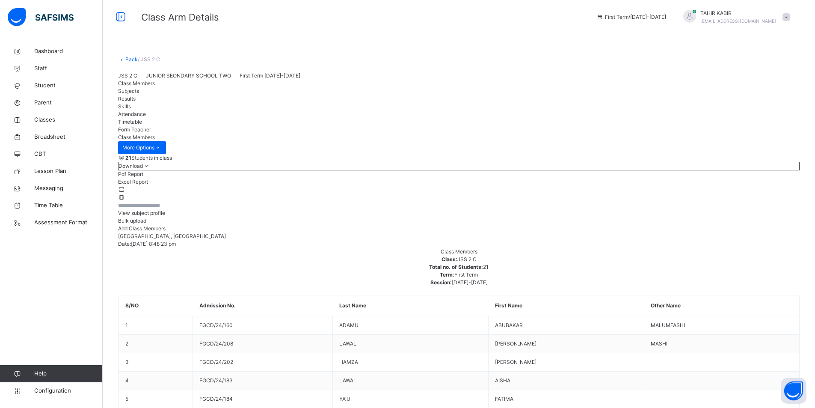
click at [738, 178] on li "Pdf Report" at bounding box center [459, 174] width 682 height 8
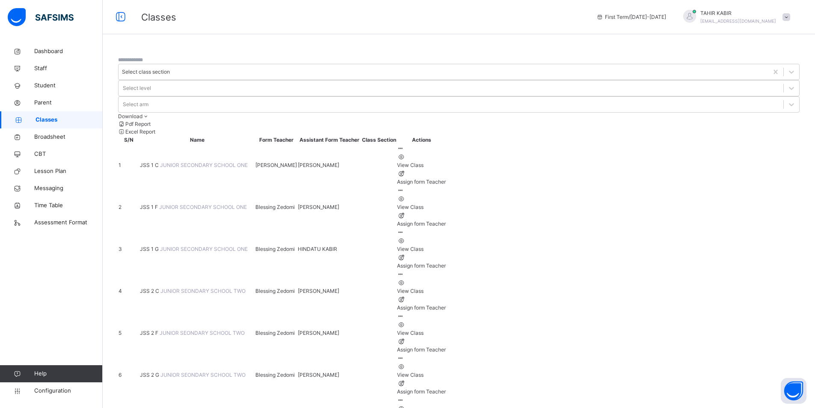
click at [180, 329] on span "JUNIOR SEONDARY SCHOOL TWO" at bounding box center [202, 332] width 85 height 6
click at [207, 287] on span "JUNIOR SEONDARY SCHOOL TWO" at bounding box center [202, 290] width 85 height 6
click at [446, 278] on ul "View Class Assign form Teacher" at bounding box center [421, 294] width 49 height 33
click at [446, 287] on div "View Class" at bounding box center [421, 291] width 49 height 8
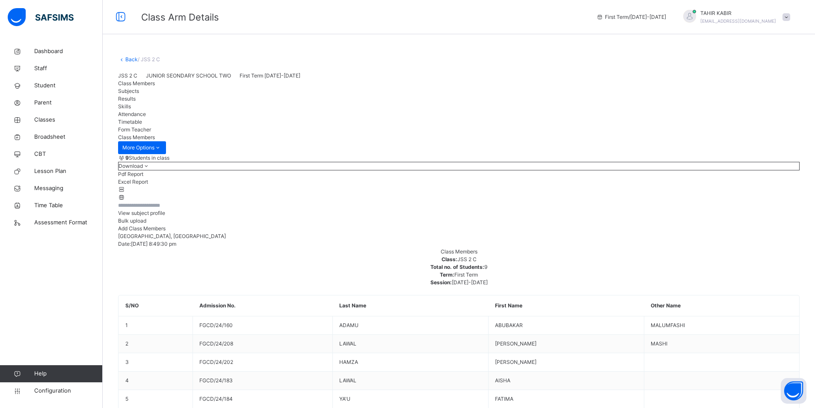
click at [150, 169] on span at bounding box center [146, 166] width 7 height 6
click at [746, 178] on li "Pdf Report" at bounding box center [459, 174] width 682 height 8
click at [746, 186] on ul "Pdf Report Excel Report" at bounding box center [459, 177] width 682 height 15
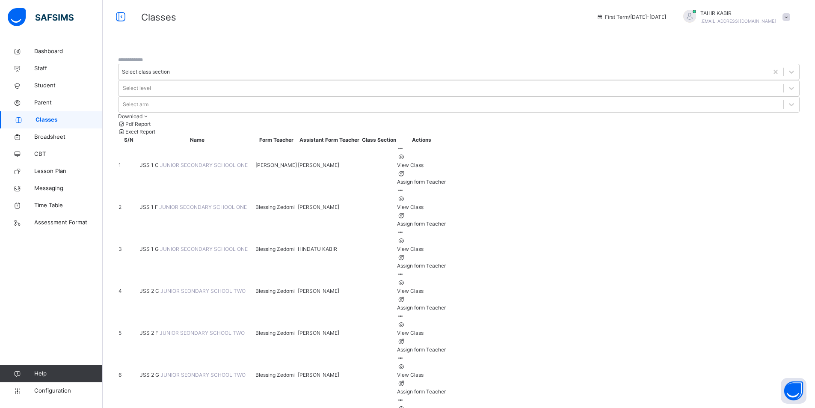
click at [160, 329] on span "JSS 2 F" at bounding box center [150, 332] width 20 height 6
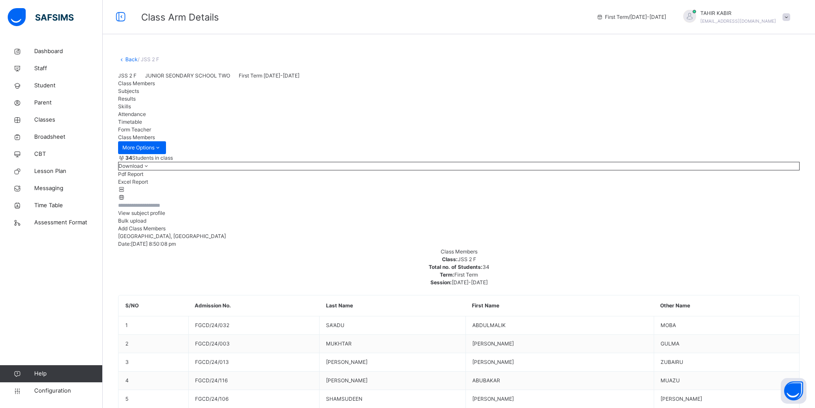
click at [169, 209] on input "text" at bounding box center [143, 205] width 51 height 8
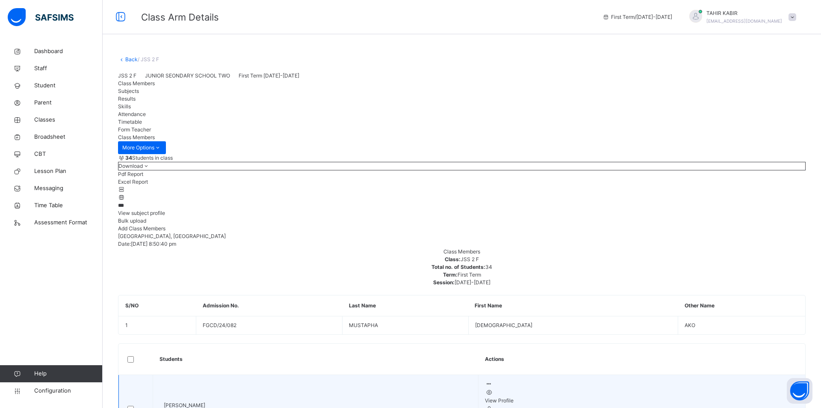
type input "***"
click at [492, 380] on icon at bounding box center [488, 383] width 7 height 6
click at [628, 404] on li "Remove from Class" at bounding box center [642, 412] width 314 height 17
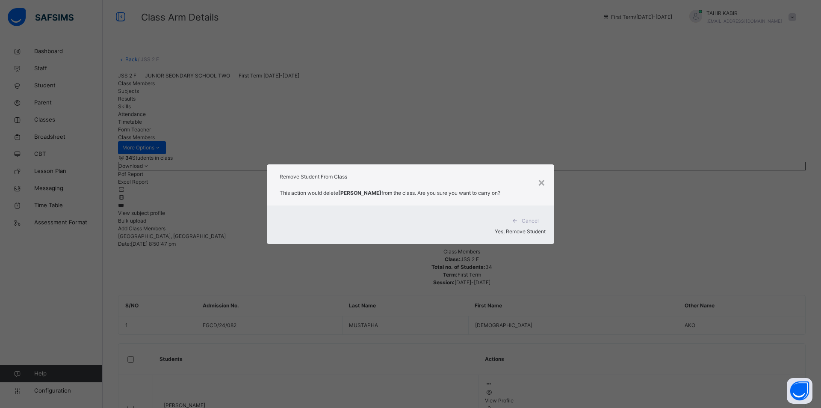
click at [503, 228] on span "Yes, Remove Student" at bounding box center [520, 231] width 51 height 6
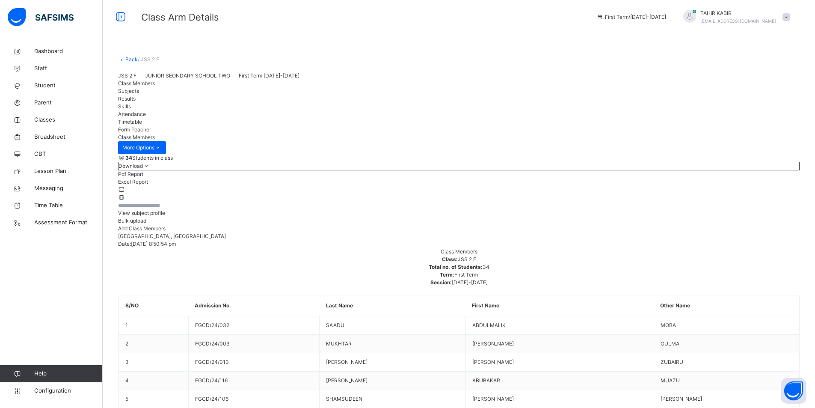
click at [168, 209] on input "text" at bounding box center [143, 205] width 51 height 8
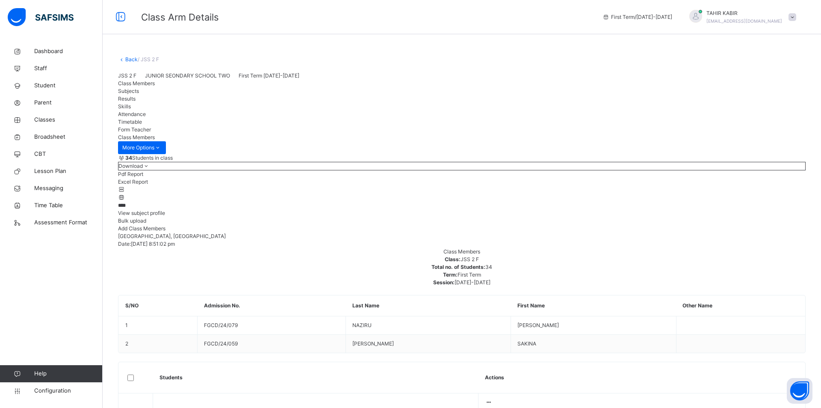
type input "****"
click at [492, 399] on icon at bounding box center [488, 402] width 7 height 6
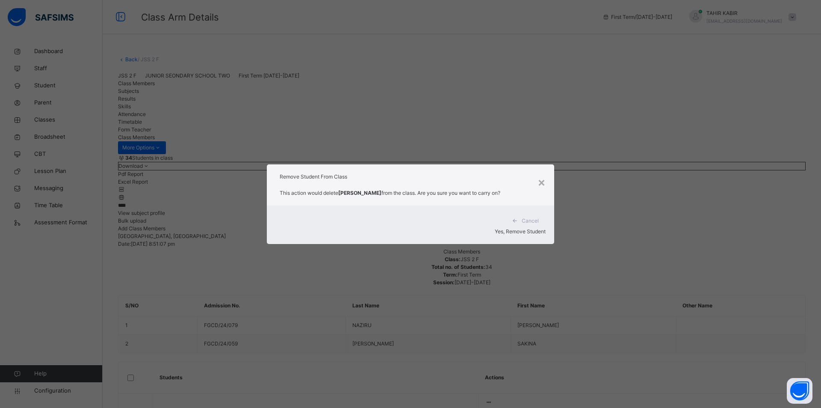
click at [585, 328] on div "× Remove Student From Class This action would delete [PERSON_NAME] from the cla…" at bounding box center [410, 204] width 821 height 408
click at [495, 231] on span "Yes, Remove Student" at bounding box center [520, 231] width 51 height 6
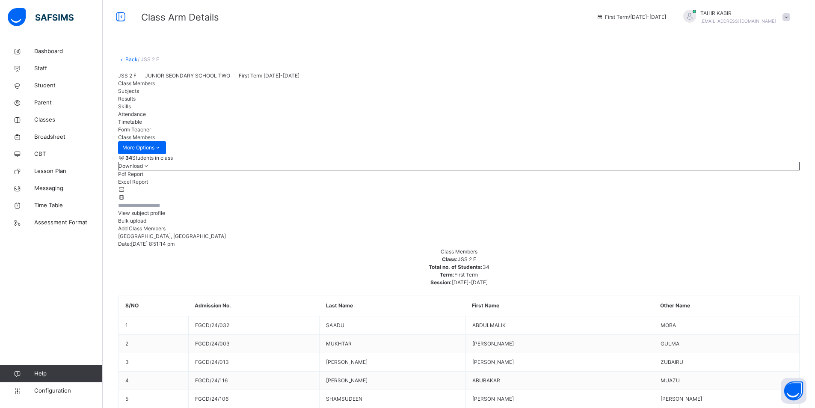
click at [169, 209] on input "text" at bounding box center [143, 205] width 51 height 8
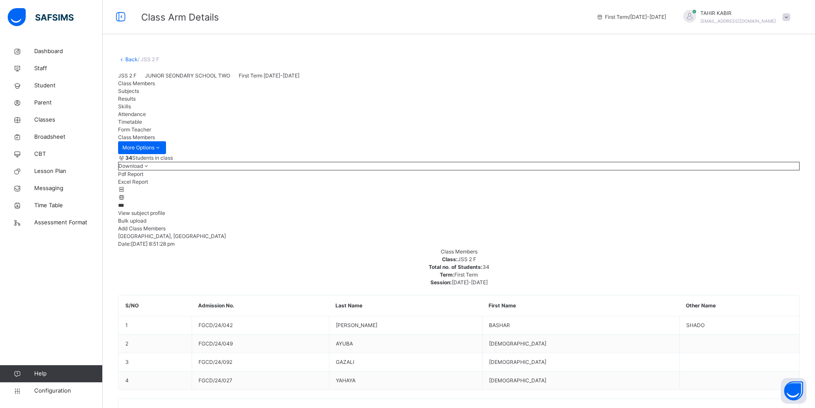
type input "***"
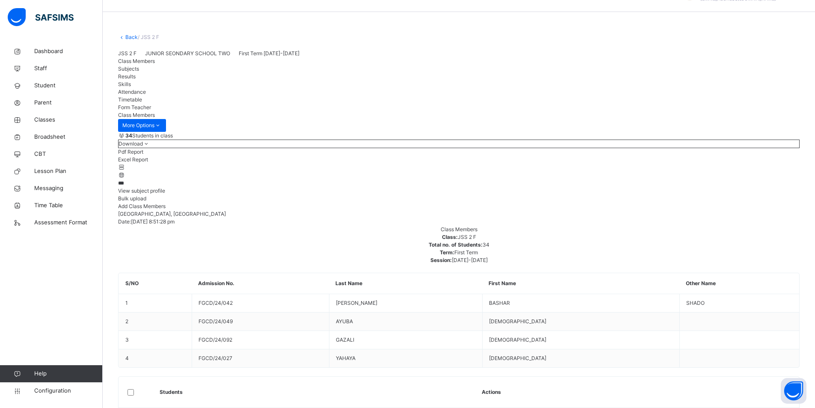
scroll to position [34, 0]
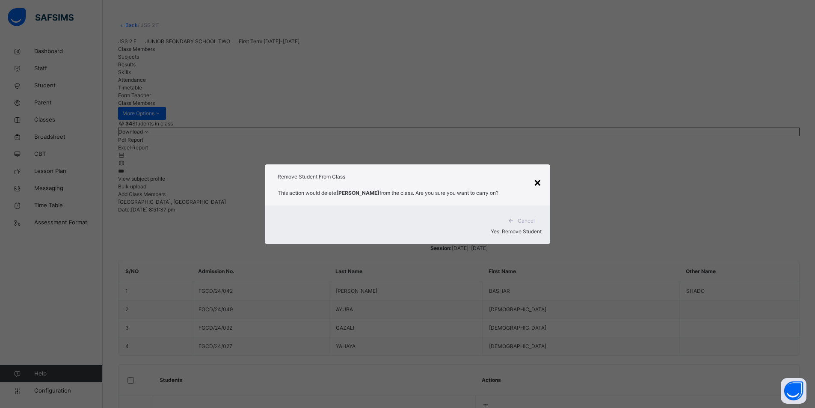
click at [539, 182] on div "×" at bounding box center [537, 182] width 8 height 18
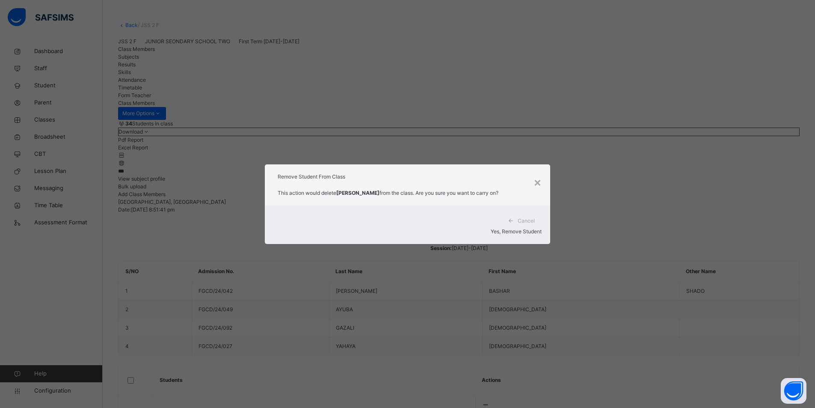
click at [507, 232] on span "Yes, Remove Student" at bounding box center [516, 231] width 51 height 6
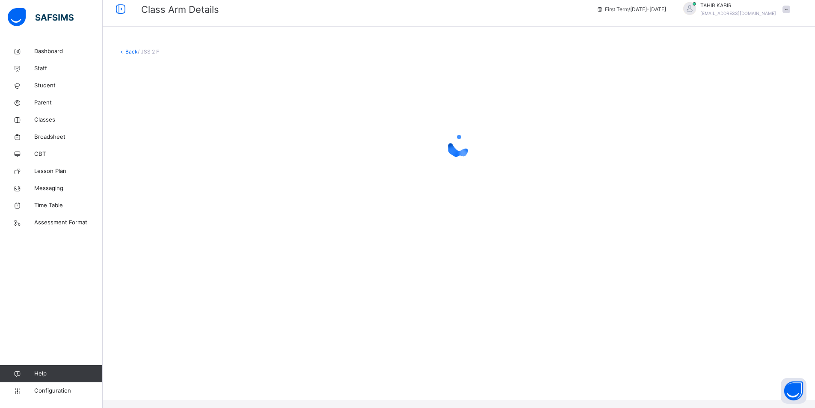
scroll to position [0, 0]
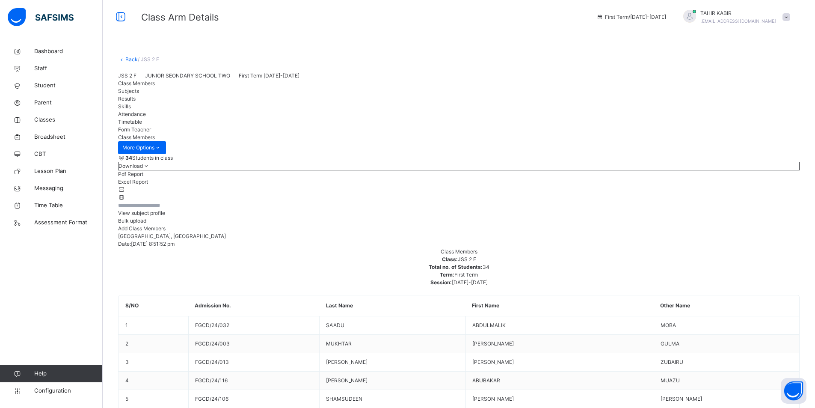
click at [166, 201] on input "text" at bounding box center [143, 205] width 51 height 8
click at [161, 201] on input "text" at bounding box center [143, 205] width 51 height 8
click at [163, 201] on input "text" at bounding box center [143, 205] width 51 height 8
click at [157, 201] on input "text" at bounding box center [143, 205] width 51 height 8
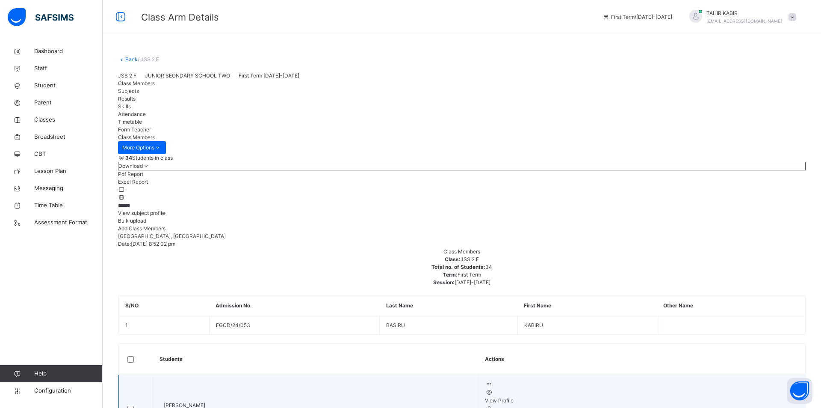
type input "******"
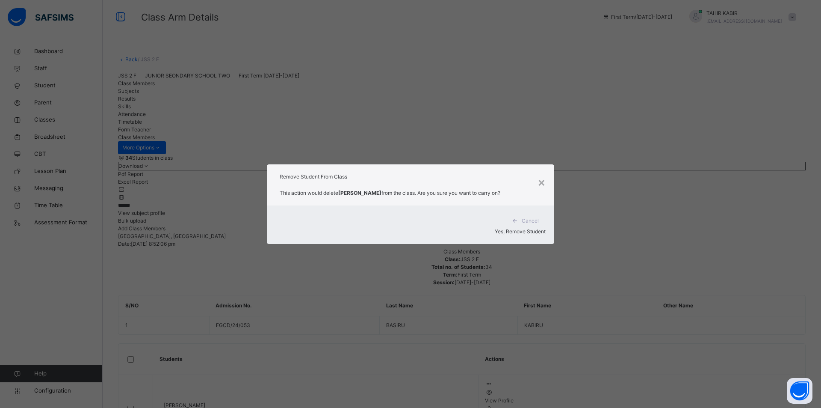
click at [507, 228] on span "Yes, Remove Student" at bounding box center [520, 231] width 51 height 6
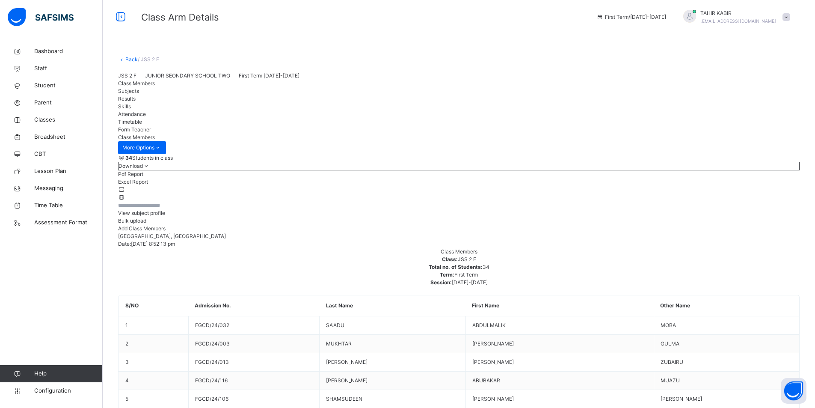
click at [161, 209] on input "text" at bounding box center [143, 205] width 51 height 8
type input "***"
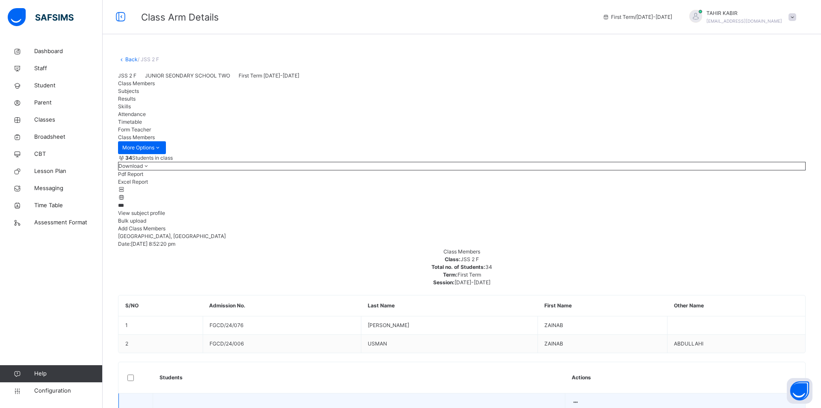
click at [579, 399] on icon at bounding box center [575, 402] width 7 height 6
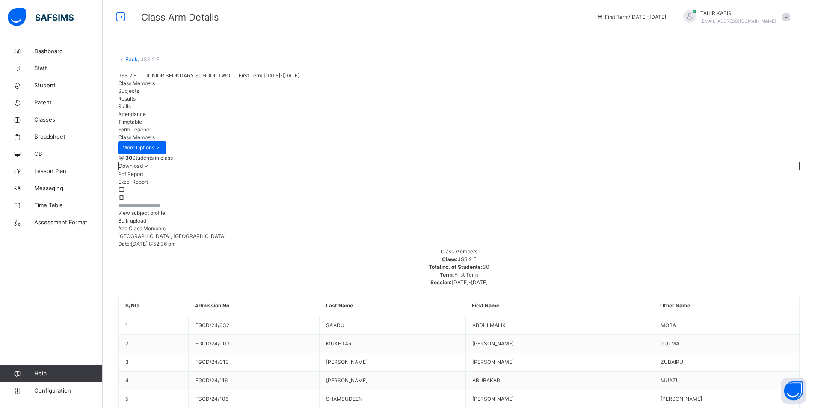
click at [169, 209] on input "text" at bounding box center [143, 205] width 51 height 8
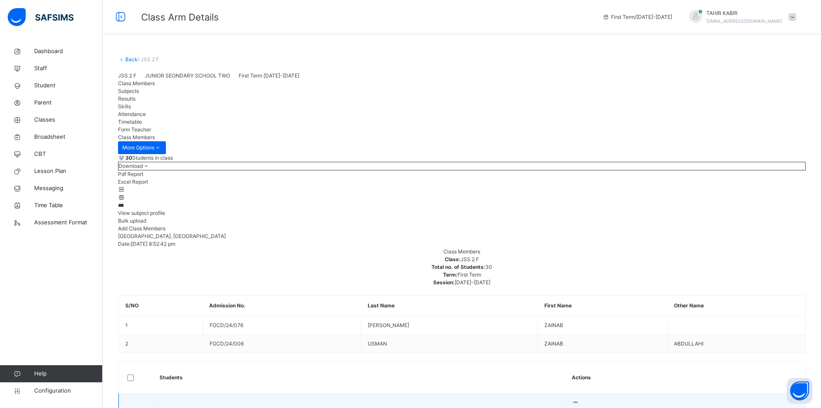
type input "***"
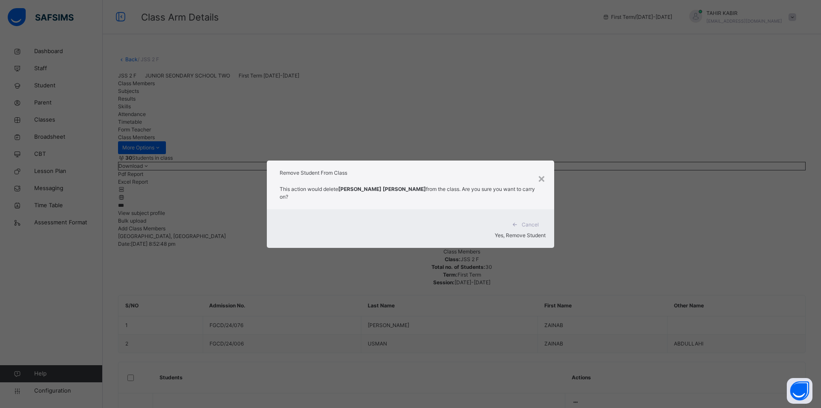
click at [503, 232] on span "Yes, Remove Student" at bounding box center [520, 235] width 51 height 6
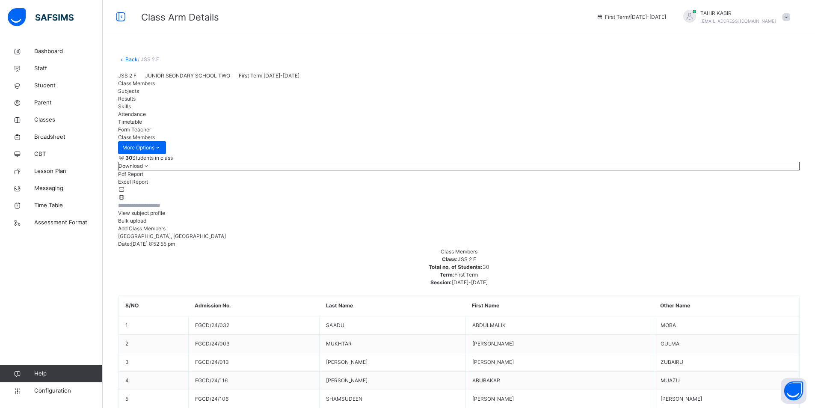
scroll to position [199, 0]
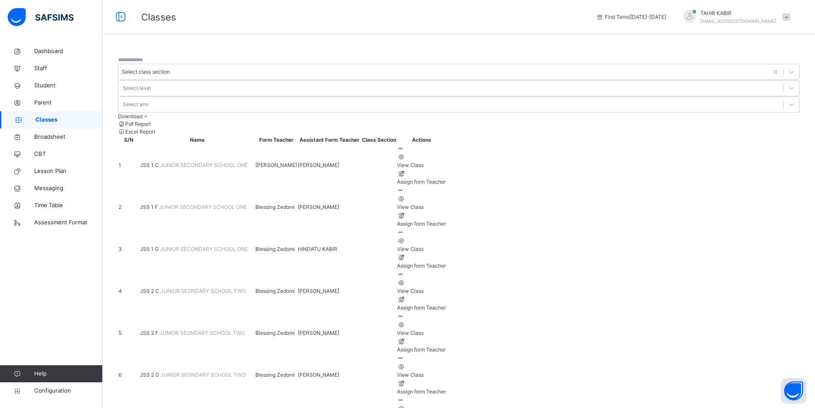
click at [170, 329] on span "JUNIOR SEONDARY SCHOOL TWO" at bounding box center [202, 332] width 85 height 6
click at [446, 329] on div "View Class" at bounding box center [421, 333] width 49 height 8
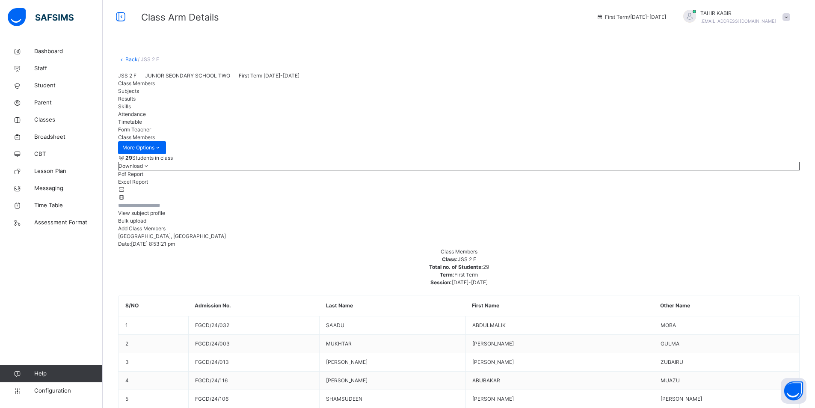
click at [143, 169] on span "Download" at bounding box center [131, 166] width 24 height 6
click at [735, 178] on li "Pdf Report" at bounding box center [459, 174] width 682 height 8
click at [143, 169] on span "Download" at bounding box center [131, 166] width 24 height 6
click at [735, 178] on li "Pdf Report" at bounding box center [459, 174] width 682 height 8
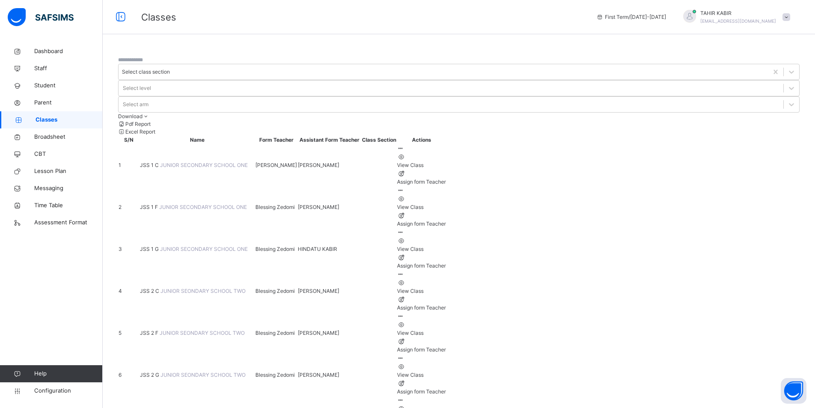
click at [160, 371] on span "JSS 2 G" at bounding box center [150, 374] width 21 height 6
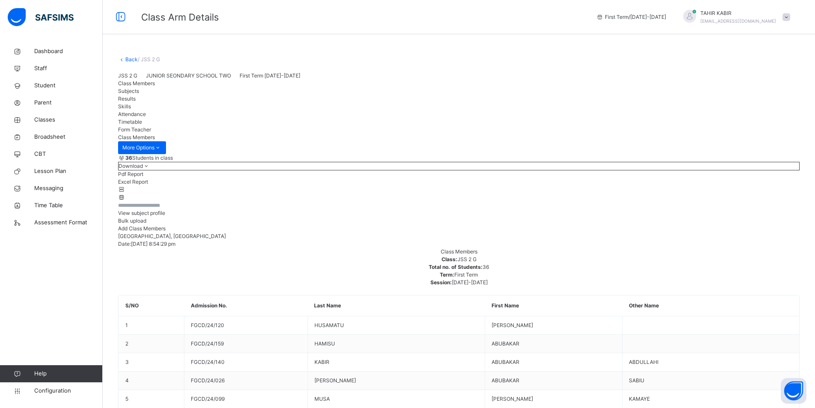
click at [169, 209] on input "text" at bounding box center [143, 205] width 51 height 8
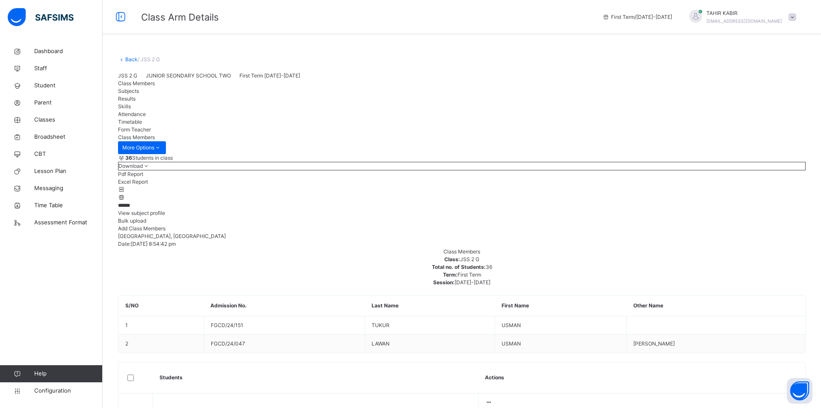
type input "*****"
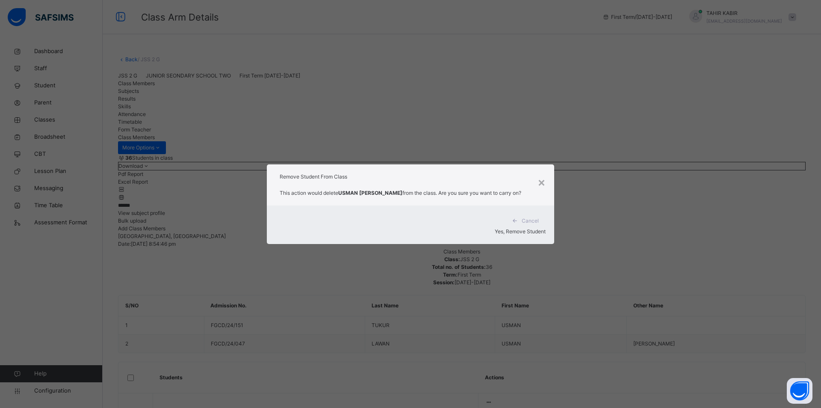
click at [517, 228] on span "Yes, Remove Student" at bounding box center [520, 231] width 51 height 6
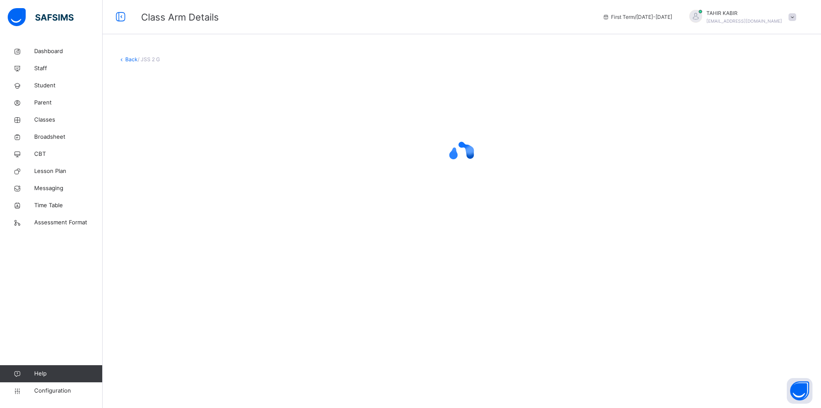
click at [520, 224] on div at bounding box center [462, 153] width 688 height 163
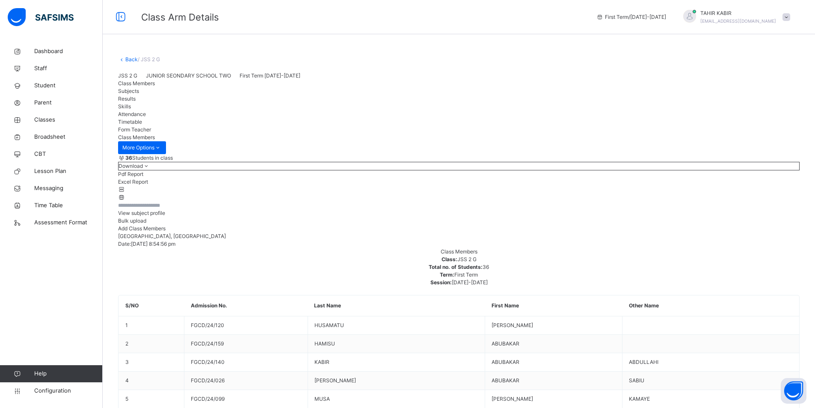
click at [169, 209] on input "text" at bounding box center [143, 205] width 51 height 8
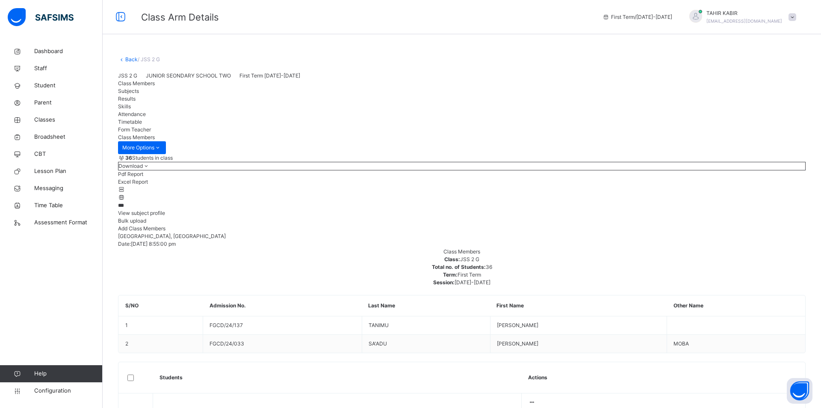
type input "***"
click at [536, 399] on icon at bounding box center [531, 402] width 7 height 6
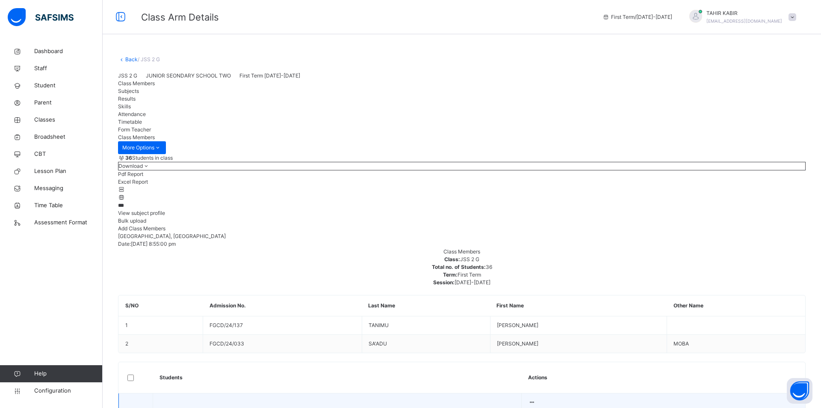
click at [536, 399] on icon at bounding box center [531, 402] width 7 height 6
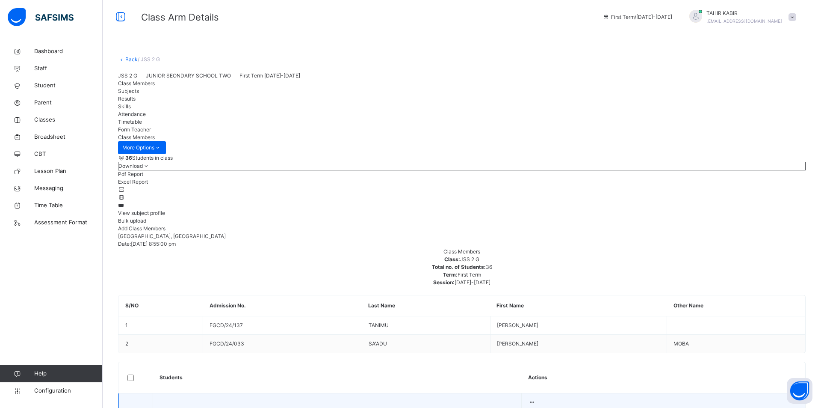
click at [536, 399] on icon at bounding box center [531, 402] width 7 height 6
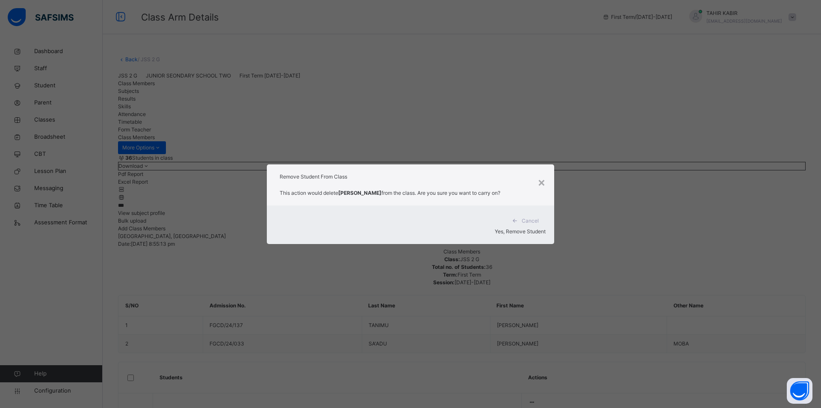
click at [507, 232] on span "Yes, Remove Student" at bounding box center [520, 231] width 51 height 6
click at [501, 232] on div "Yes, Remove Student" at bounding box center [411, 232] width 270 height 8
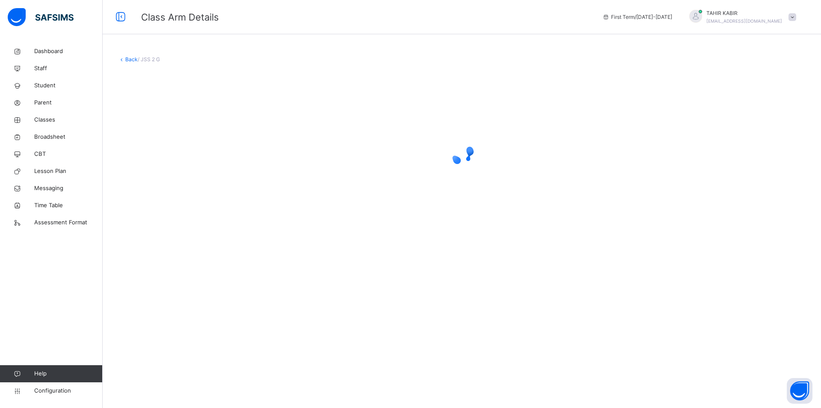
click at [501, 232] on div at bounding box center [462, 153] width 688 height 163
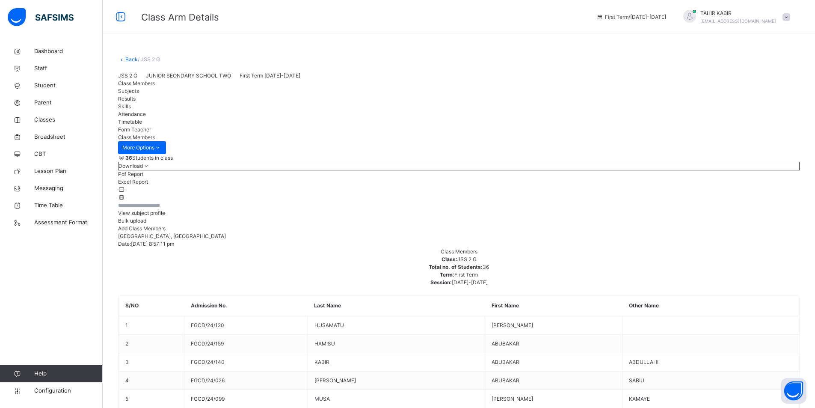
click at [157, 209] on input "text" at bounding box center [143, 205] width 51 height 8
click at [143, 209] on input "text" at bounding box center [143, 205] width 51 height 8
click at [169, 209] on input "text" at bounding box center [143, 205] width 51 height 8
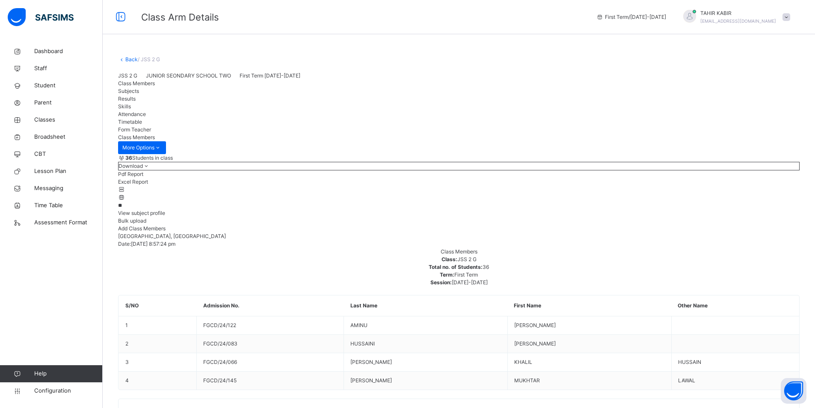
type input "**"
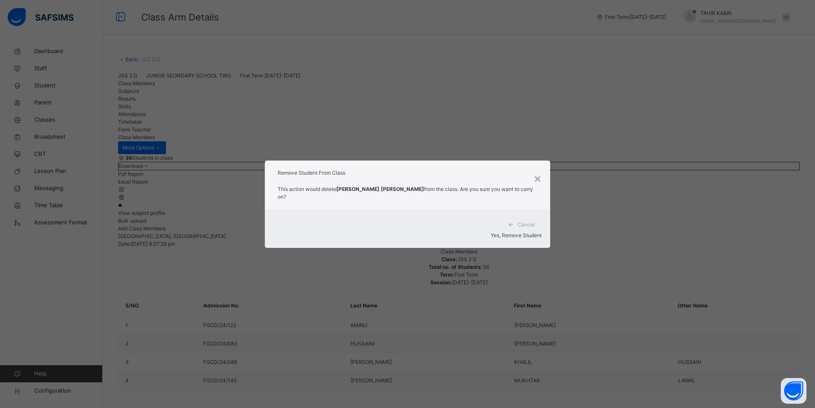
click at [491, 232] on span "Yes, Remove Student" at bounding box center [516, 235] width 51 height 6
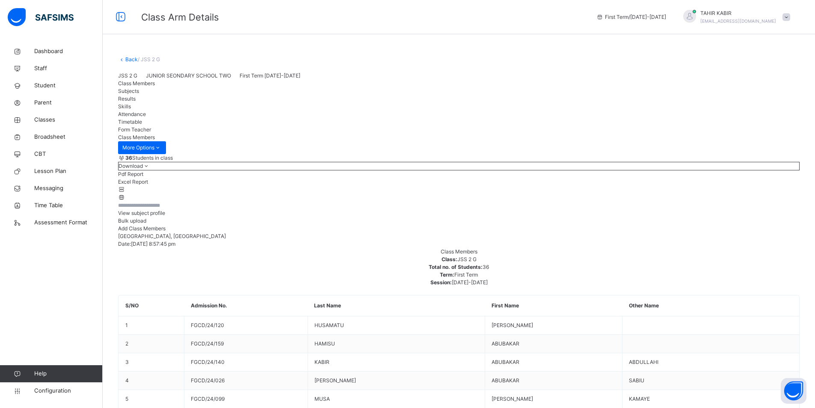
click at [144, 209] on input "text" at bounding box center [143, 205] width 51 height 8
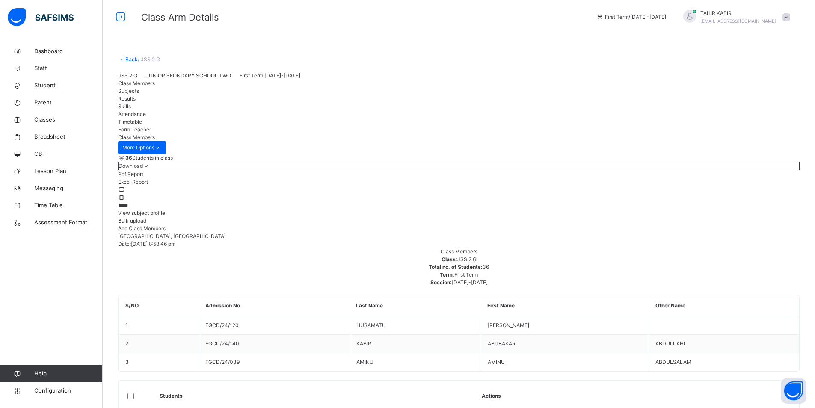
type input "*****"
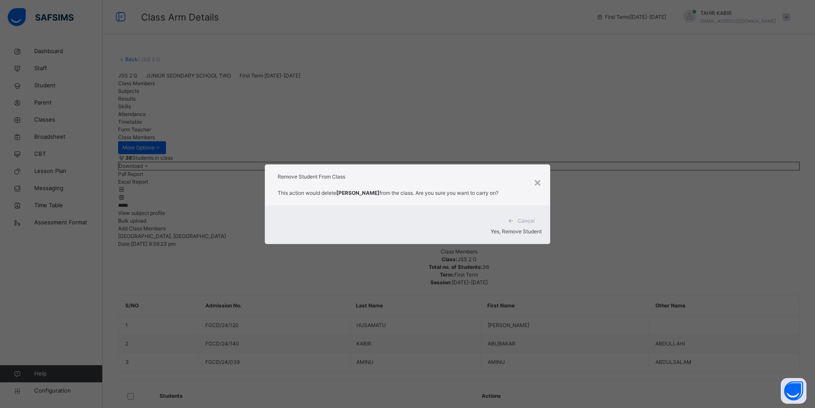
click at [518, 235] on div "Cancel Yes, Remove Student" at bounding box center [407, 224] width 285 height 39
click at [517, 233] on div "Yes, Remove Student" at bounding box center [407, 232] width 268 height 8
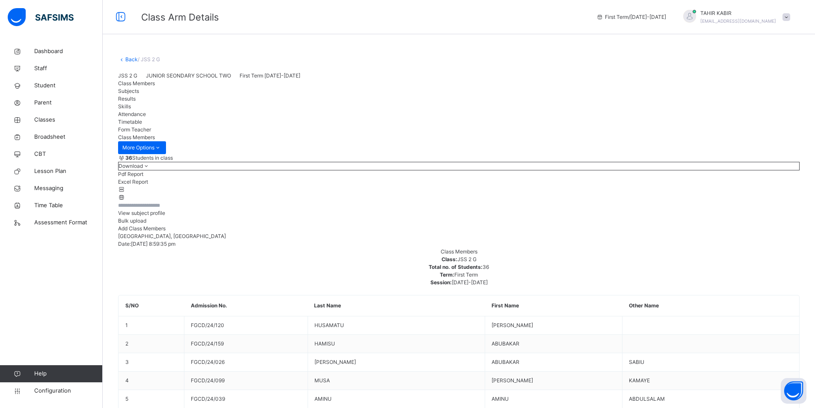
click at [166, 209] on input "text" at bounding box center [143, 205] width 51 height 8
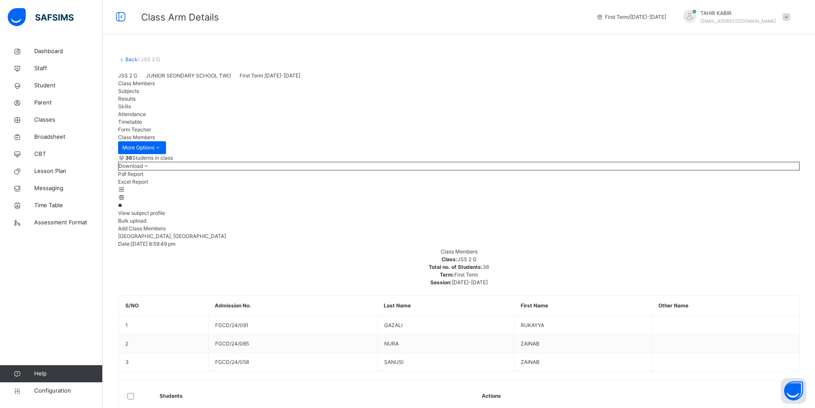
type input "**"
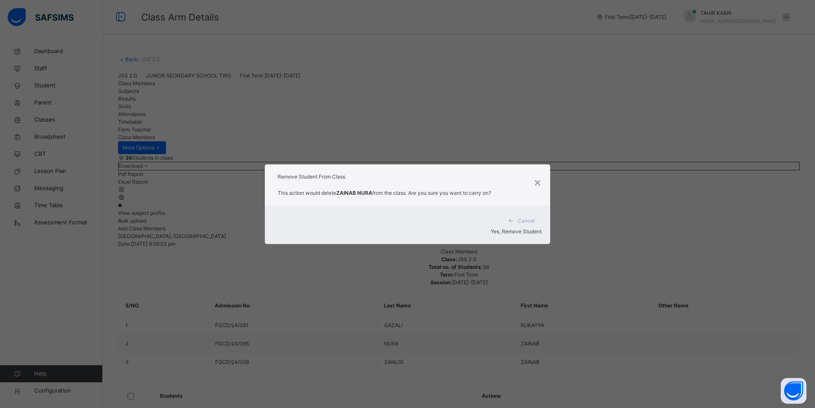
click at [494, 228] on div "Yes, Remove Student" at bounding box center [407, 232] width 268 height 8
click at [490, 230] on div "Yes, Remove Student" at bounding box center [407, 232] width 268 height 8
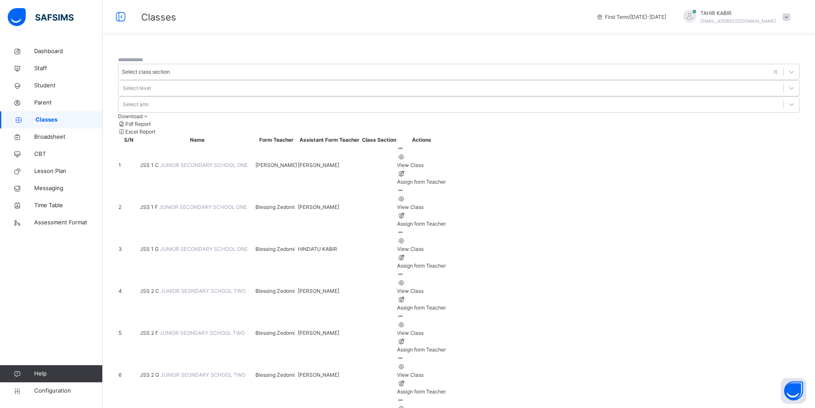
click at [199, 371] on span "JUNIOR SEONDARY SCHOOL TWO" at bounding box center [202, 374] width 85 height 6
click at [446, 362] on ul "View Class Assign form Teacher" at bounding box center [421, 378] width 49 height 33
click at [446, 371] on div "View Class" at bounding box center [421, 375] width 49 height 8
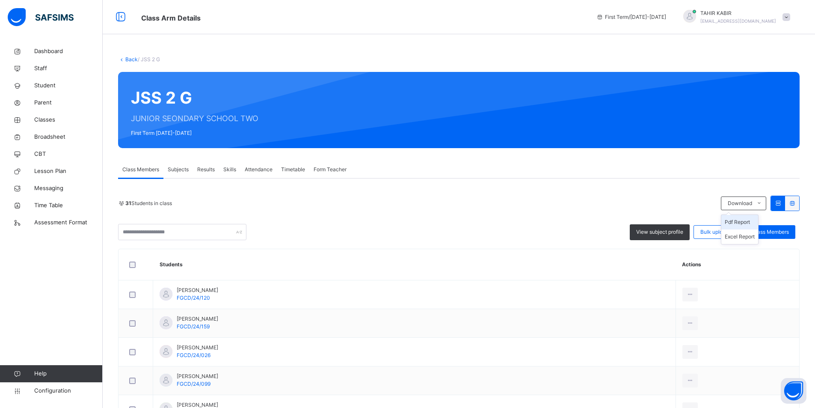
click at [741, 220] on li "Pdf Report" at bounding box center [739, 222] width 37 height 15
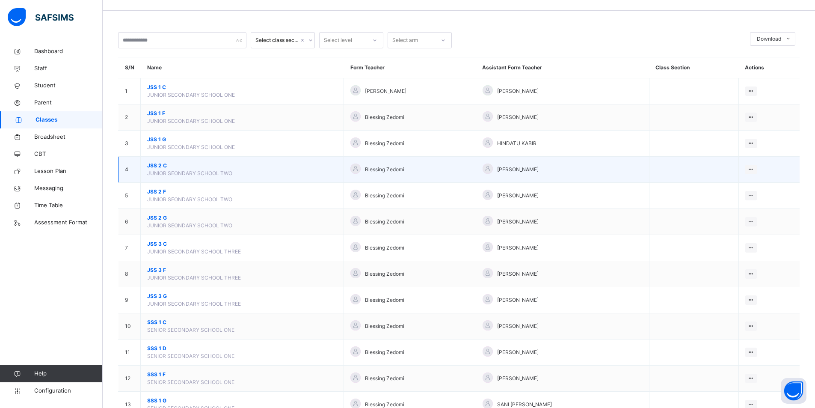
scroll to position [43, 0]
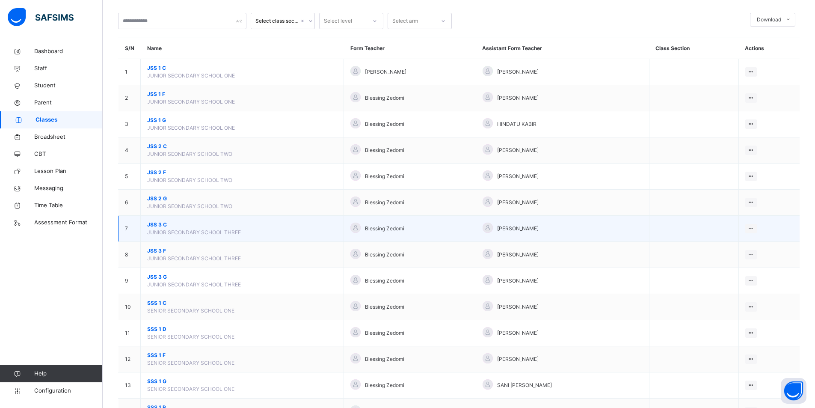
click at [181, 232] on span "JUNIOR SECONDARY SCHOOL THREE" at bounding box center [194, 232] width 94 height 6
click at [734, 249] on div "View Class" at bounding box center [728, 245] width 49 height 9
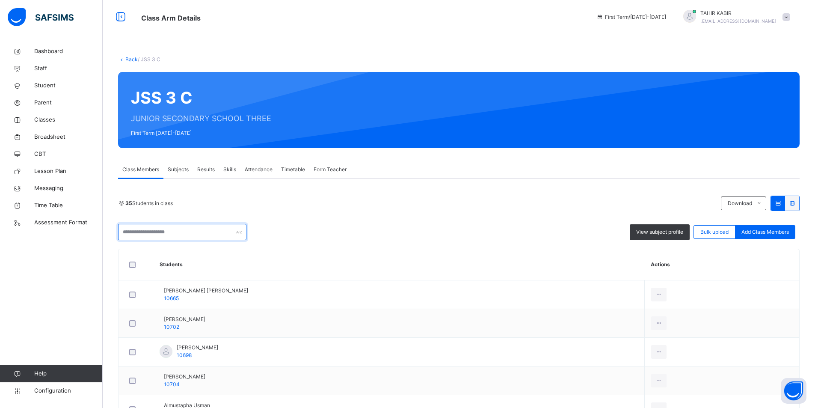
click at [205, 229] on input "text" at bounding box center [182, 232] width 128 height 16
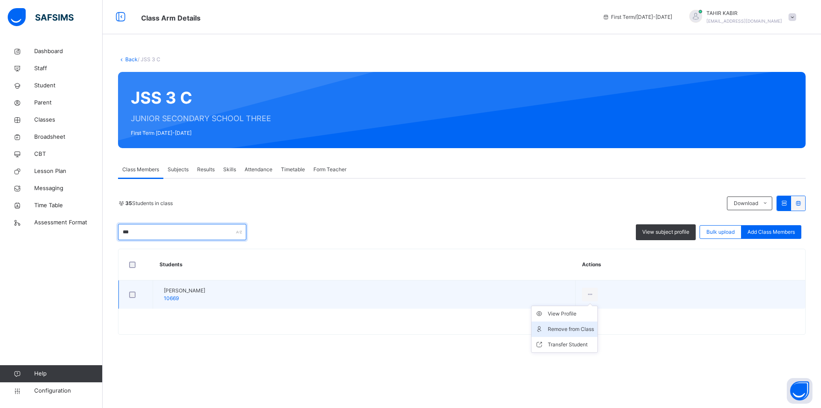
type input "***"
click at [573, 329] on div "Remove from Class" at bounding box center [571, 329] width 46 height 9
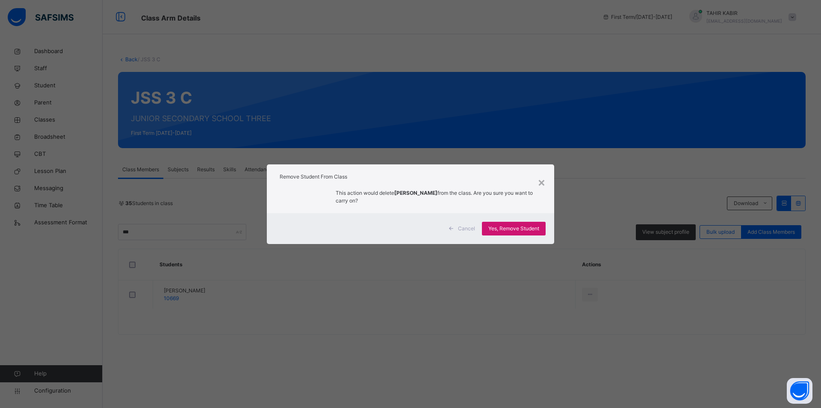
click at [507, 228] on span "Yes, Remove Student" at bounding box center [514, 229] width 51 height 8
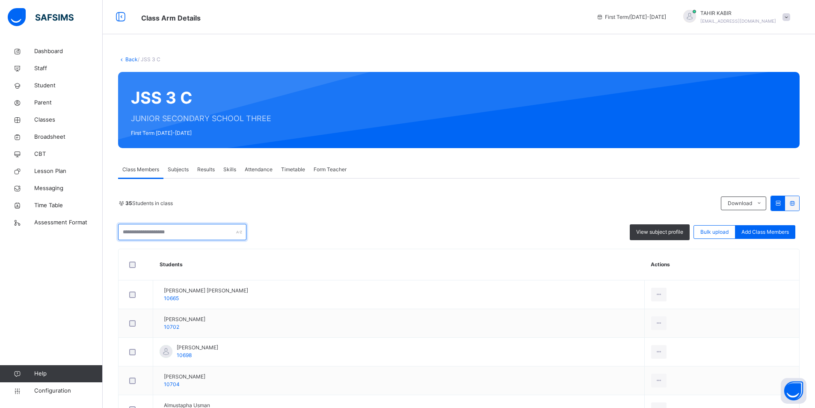
click at [151, 228] on input "text" at bounding box center [182, 232] width 128 height 16
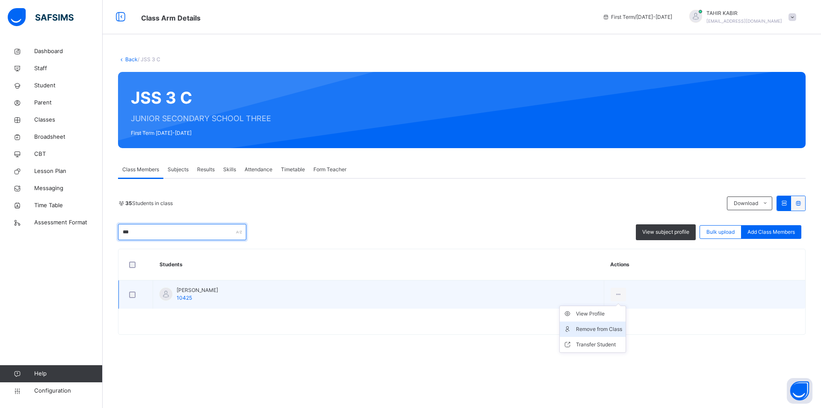
type input "***"
click at [610, 333] on li "Remove from Class" at bounding box center [593, 328] width 66 height 15
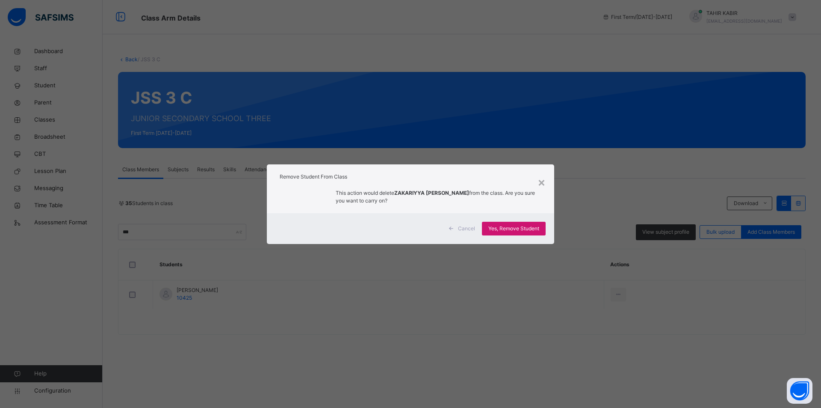
click at [497, 233] on div "Yes, Remove Student" at bounding box center [514, 229] width 64 height 14
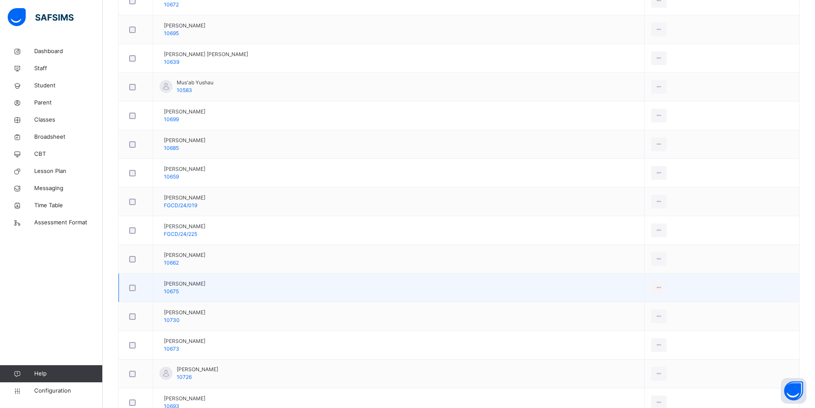
scroll to position [737, 0]
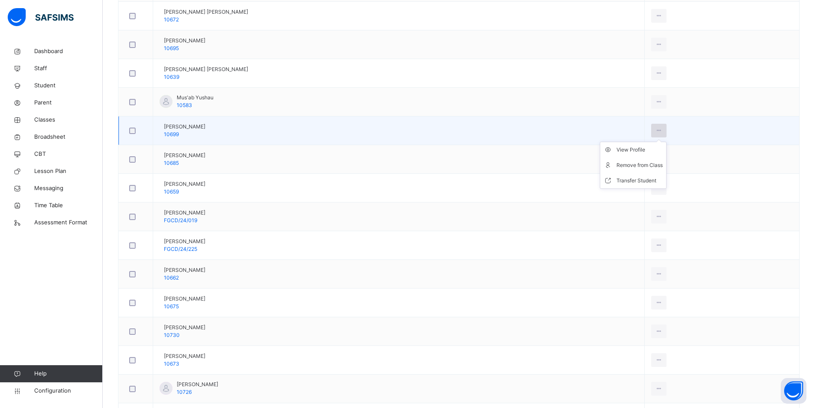
click at [655, 129] on icon at bounding box center [658, 131] width 7 height 8
click at [626, 167] on div "Remove from Class" at bounding box center [639, 165] width 46 height 9
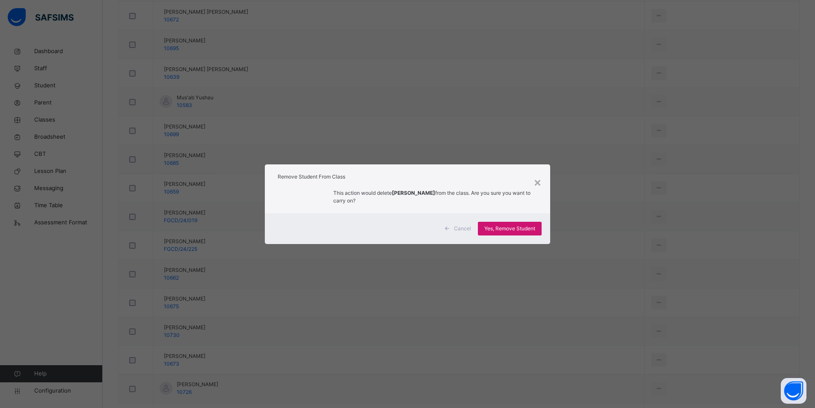
click at [518, 233] on div "Yes, Remove Student" at bounding box center [510, 229] width 64 height 14
click at [513, 227] on span "Yes, Remove Student" at bounding box center [509, 229] width 51 height 8
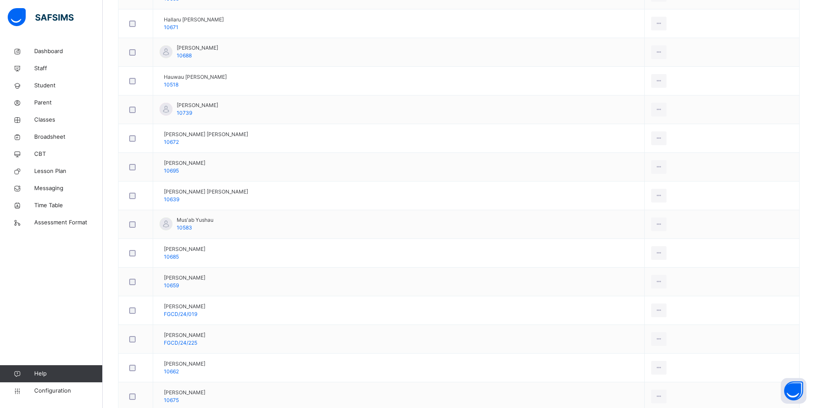
scroll to position [642, 0]
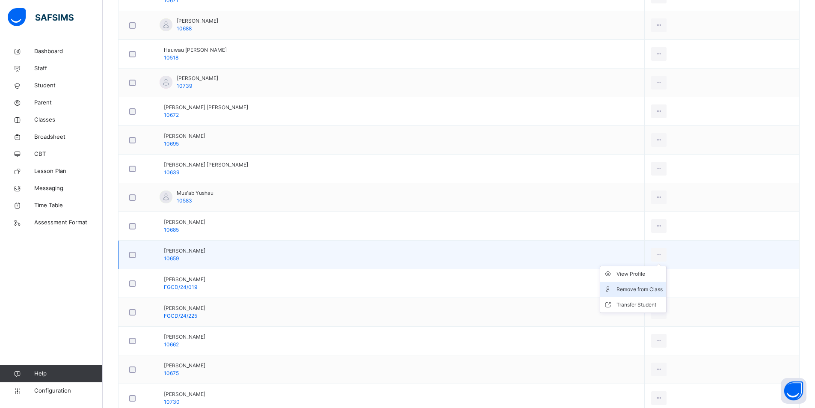
click at [642, 288] on div "Remove from Class" at bounding box center [639, 289] width 46 height 9
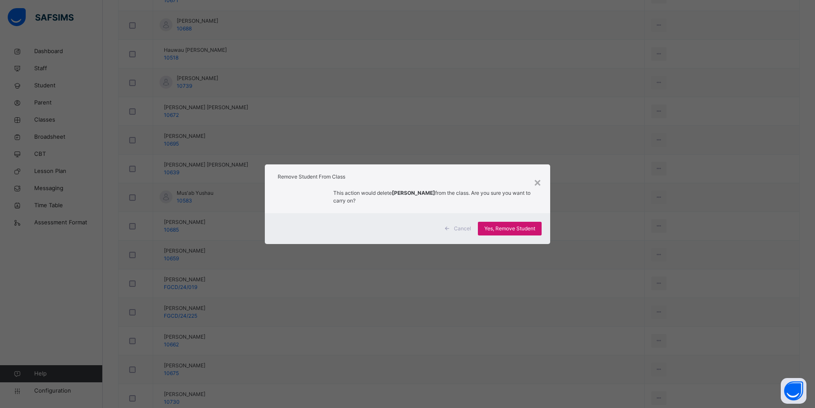
click at [486, 228] on span "Yes, Remove Student" at bounding box center [509, 229] width 51 height 8
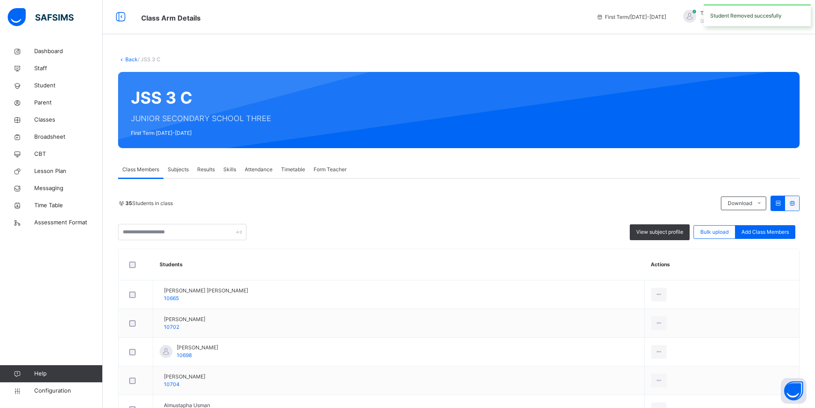
scroll to position [257, 0]
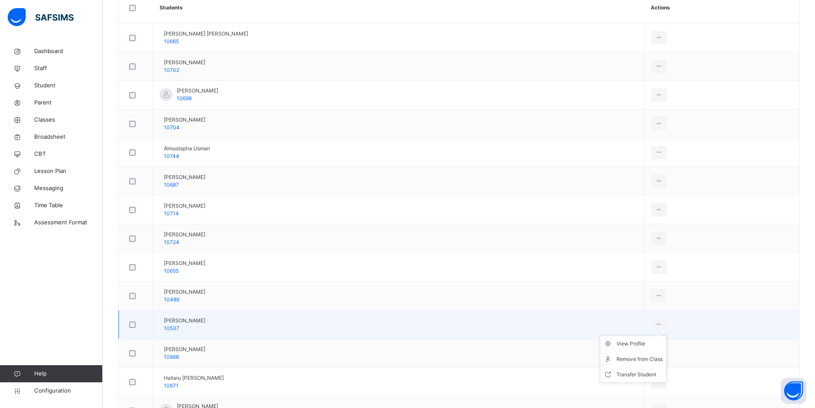
click at [651, 317] on div at bounding box center [659, 324] width 16 height 14
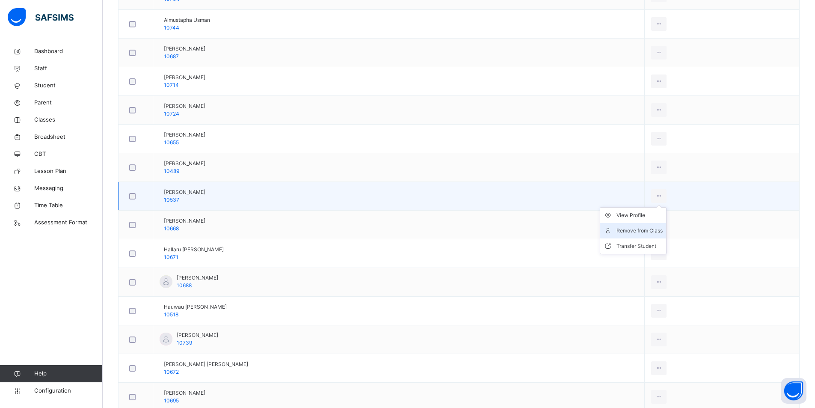
click at [616, 231] on div "Remove from Class" at bounding box center [639, 230] width 46 height 9
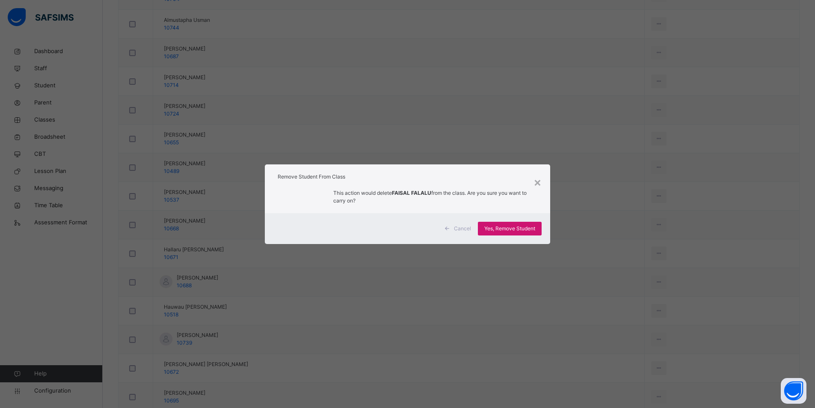
click at [526, 230] on span "Yes, Remove Student" at bounding box center [509, 229] width 51 height 8
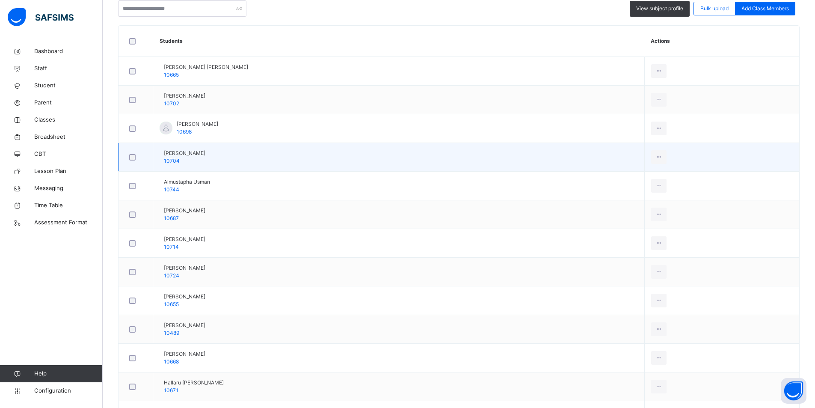
scroll to position [9, 0]
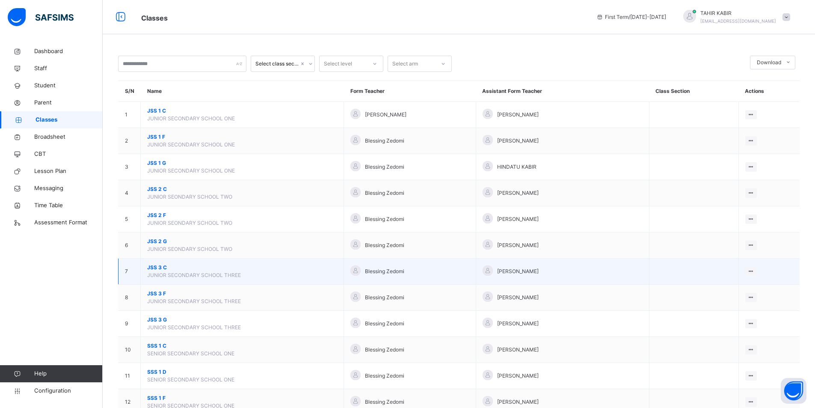
click at [156, 270] on span "JSS 3 C" at bounding box center [242, 268] width 190 height 8
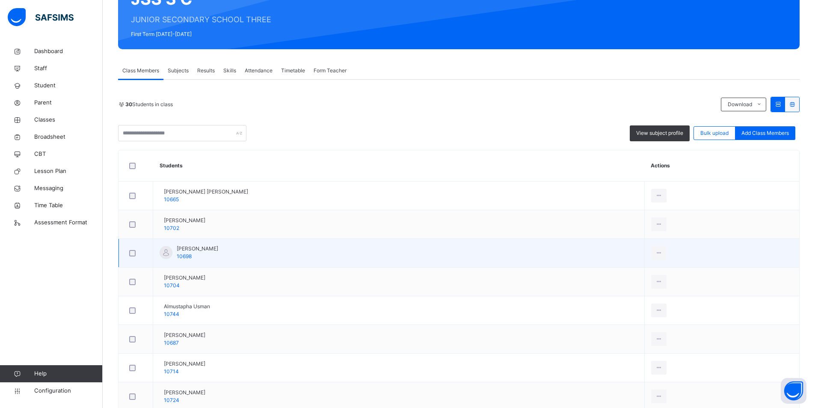
scroll to position [9, 0]
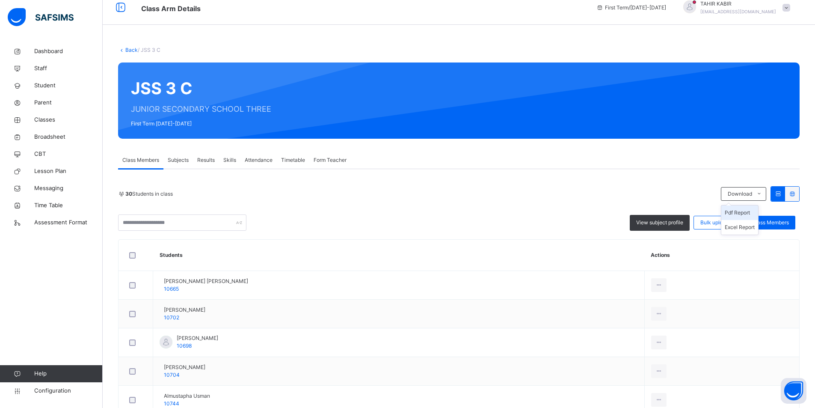
click at [746, 212] on li "Pdf Report" at bounding box center [739, 212] width 37 height 15
click at [745, 211] on li "Pdf Report" at bounding box center [739, 212] width 37 height 15
click at [741, 211] on li "Pdf Report" at bounding box center [739, 212] width 37 height 15
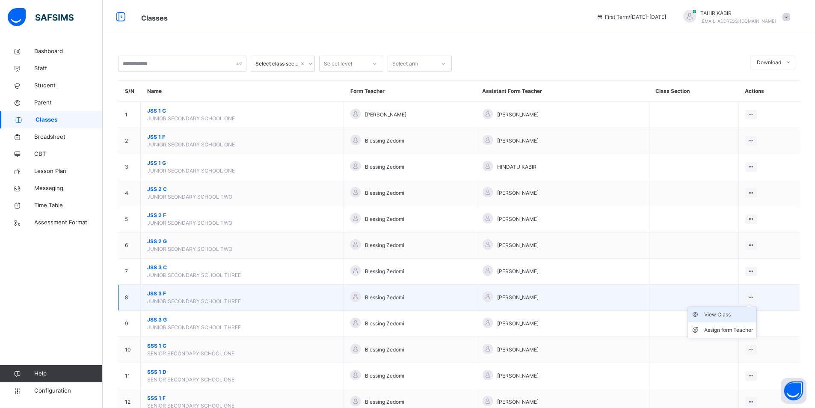
click at [743, 314] on div "View Class" at bounding box center [728, 314] width 49 height 9
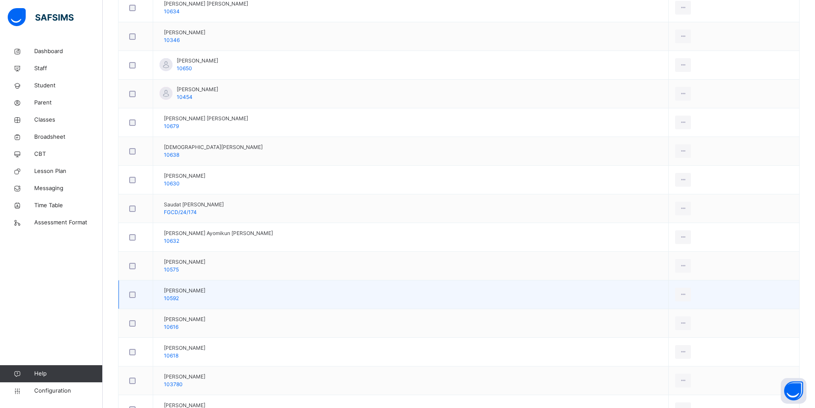
scroll to position [722, 0]
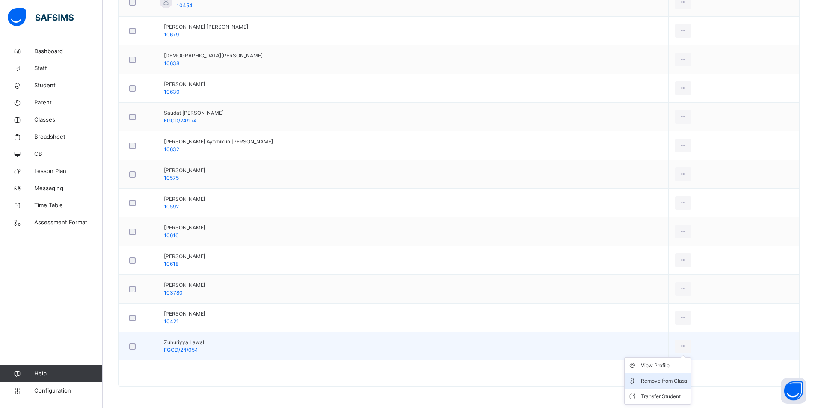
click at [641, 381] on div "Remove from Class" at bounding box center [664, 380] width 46 height 9
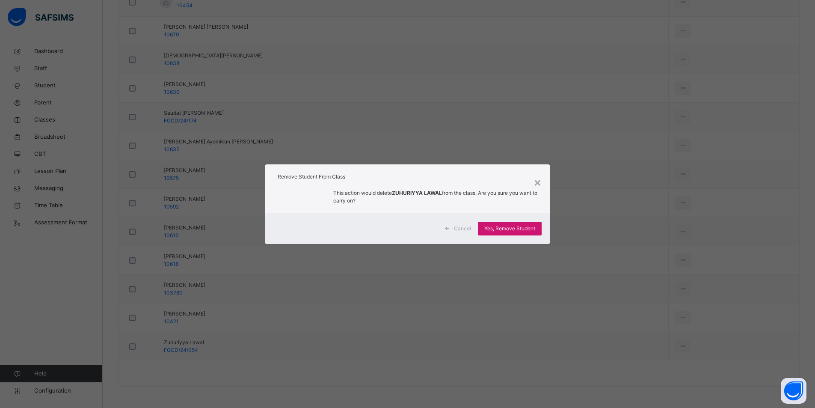
click at [503, 230] on span "Yes, Remove Student" at bounding box center [509, 229] width 51 height 8
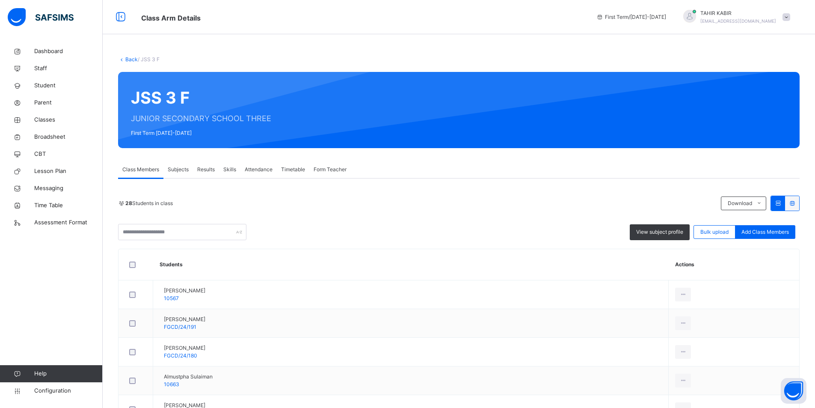
scroll to position [693, 0]
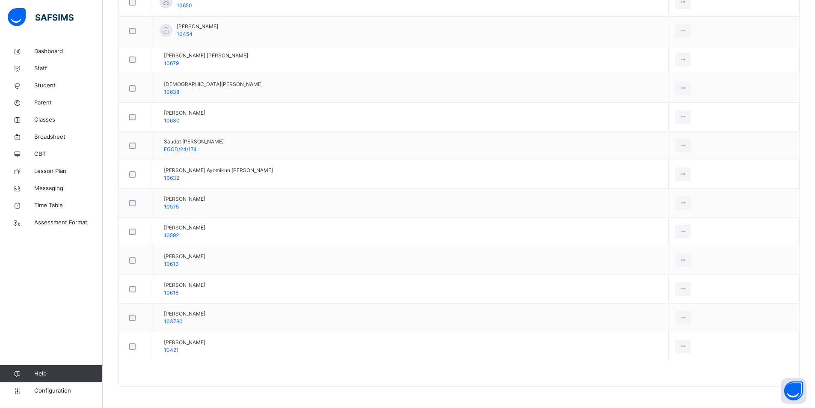
click at [0, 0] on div "Remove from Class" at bounding box center [0, 0] width 0 height 0
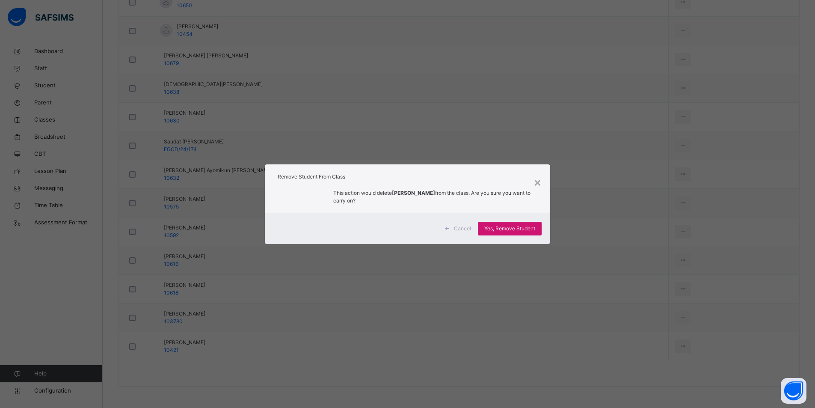
click at [519, 230] on span "Yes, Remove Student" at bounding box center [509, 229] width 51 height 8
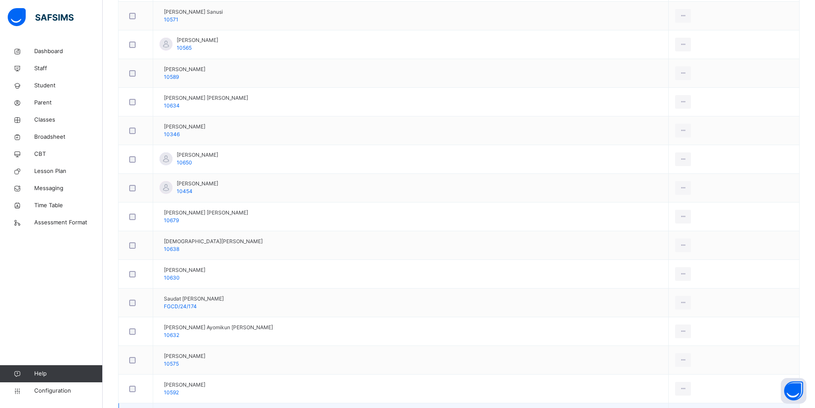
scroll to position [665, 0]
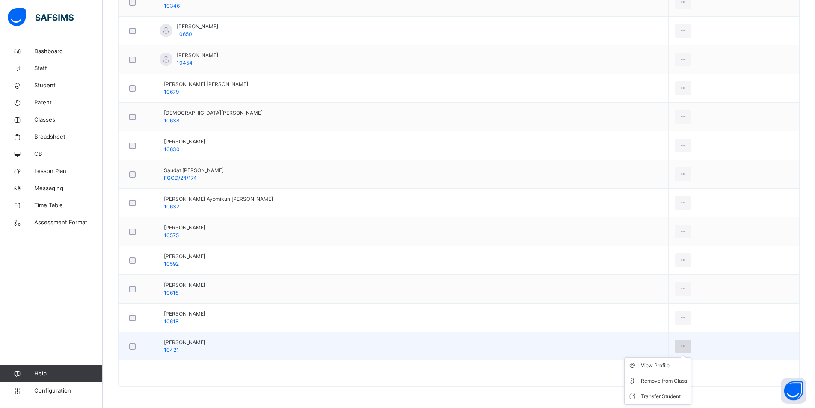
click at [679, 347] on icon at bounding box center [682, 346] width 7 height 8
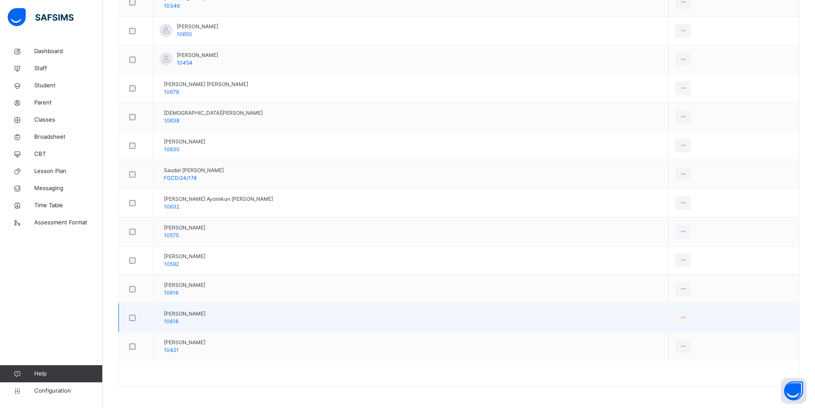
click at [570, 309] on td "Usman Abdulmutallib Nasir 10618" at bounding box center [411, 317] width 516 height 29
